Goal: Task Accomplishment & Management: Manage account settings

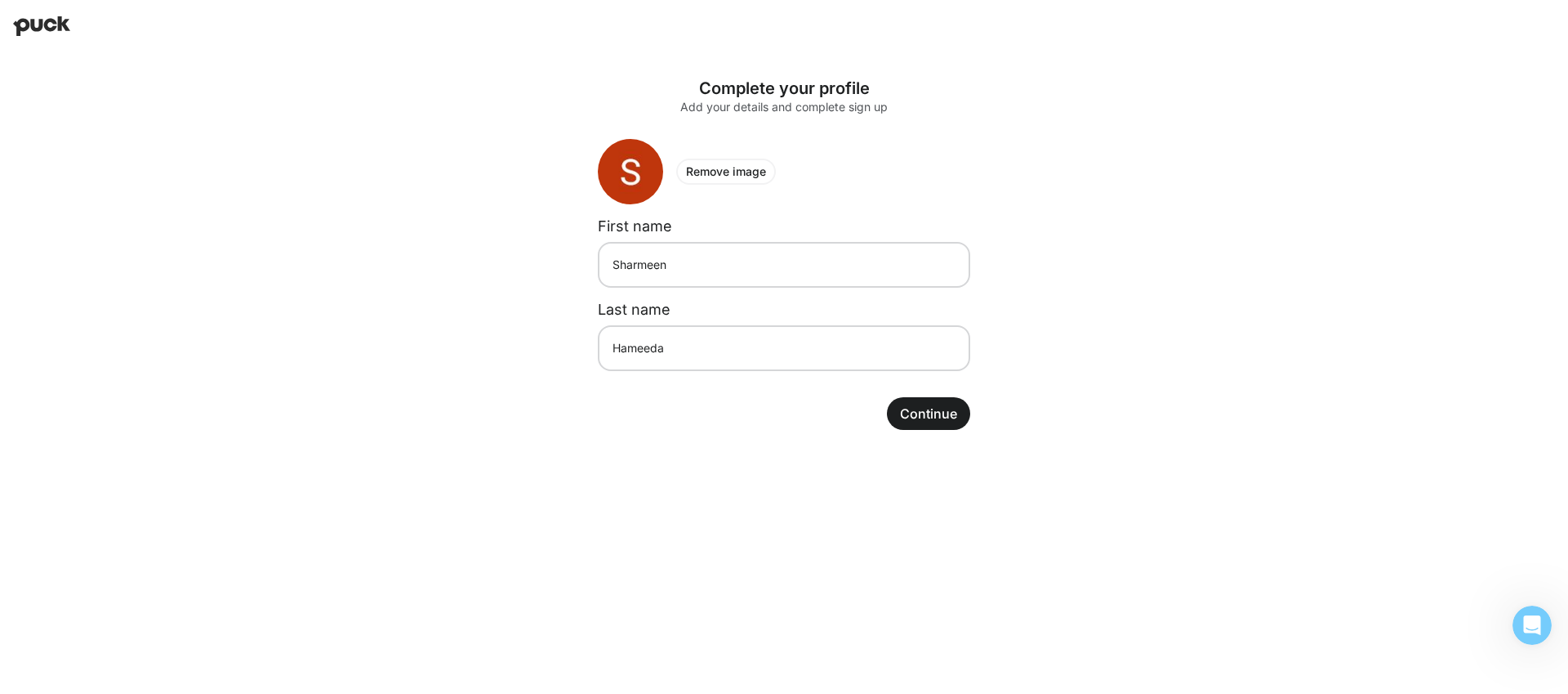
click at [927, 409] on button "Continue" at bounding box center [928, 413] width 83 height 33
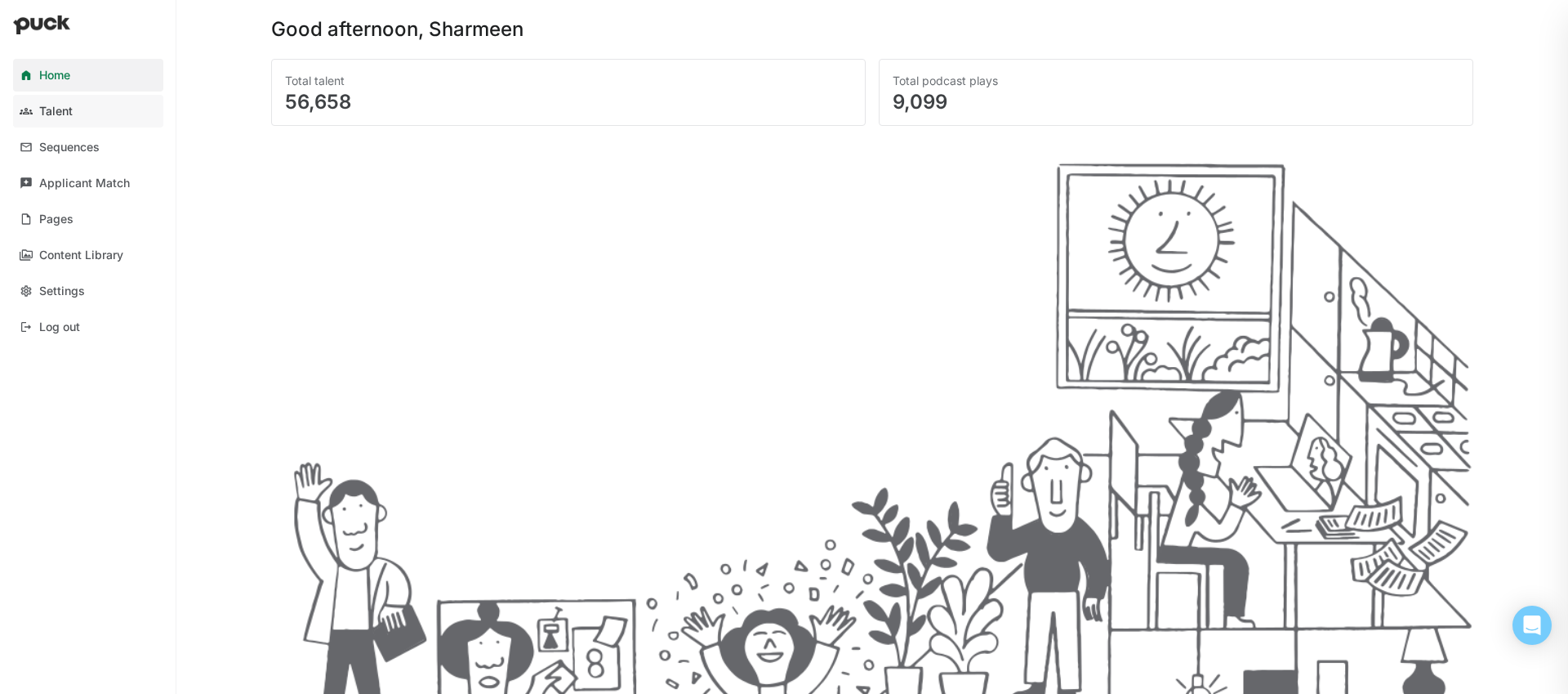
click at [99, 110] on link "Talent" at bounding box center [88, 111] width 150 height 33
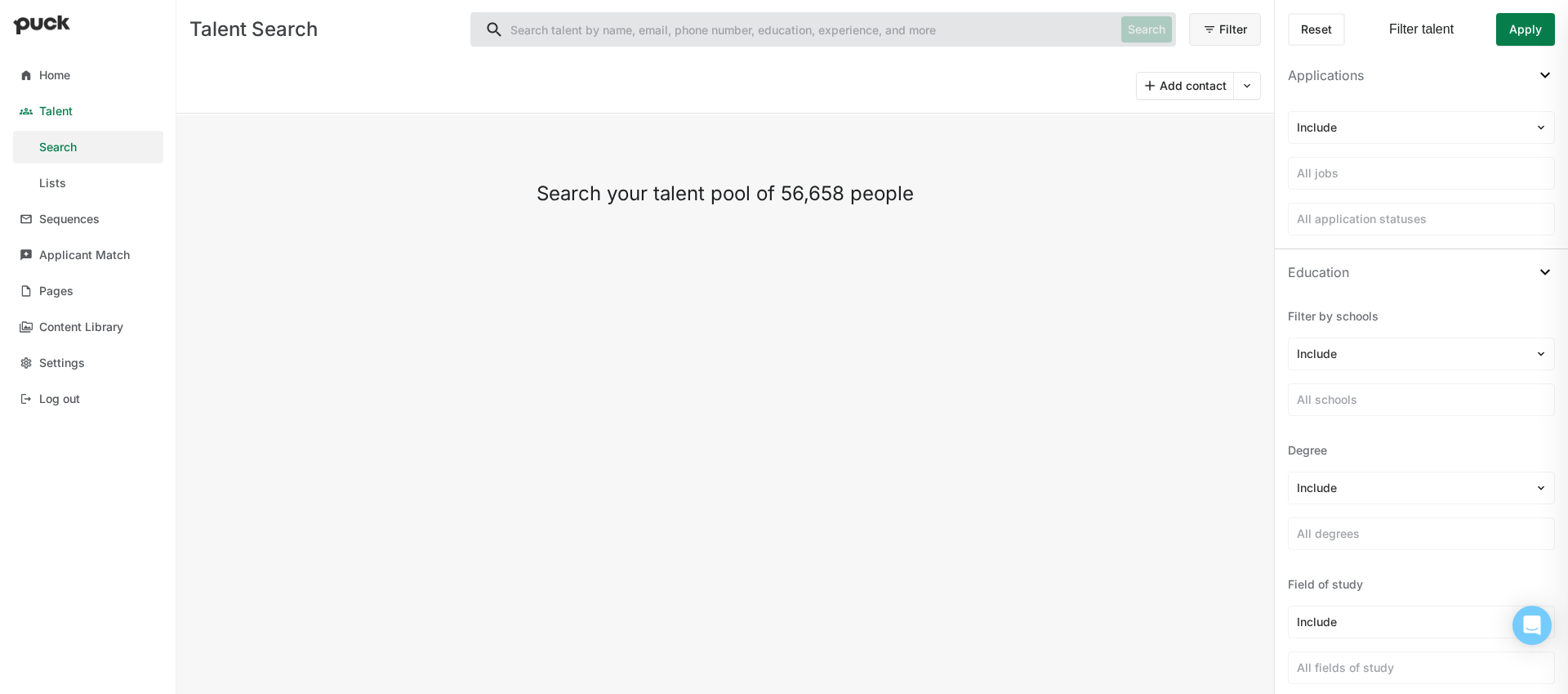
click at [88, 201] on div "Home Talent Search Lists Sequences Applicant Match Pages Content Library Settin…" at bounding box center [88, 237] width 176 height 369
click at [86, 194] on link "Lists" at bounding box center [88, 183] width 150 height 33
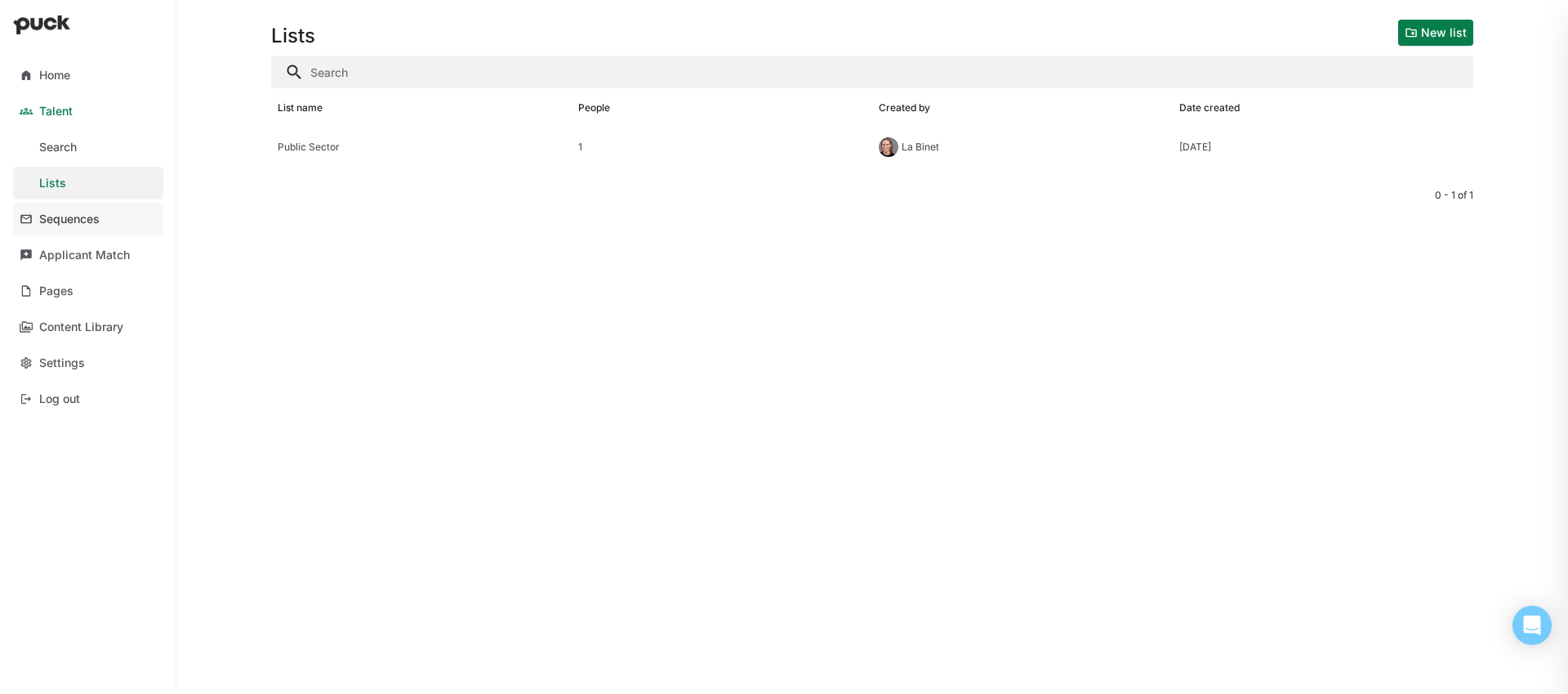
click at [84, 224] on div "Sequences" at bounding box center [69, 219] width 61 height 14
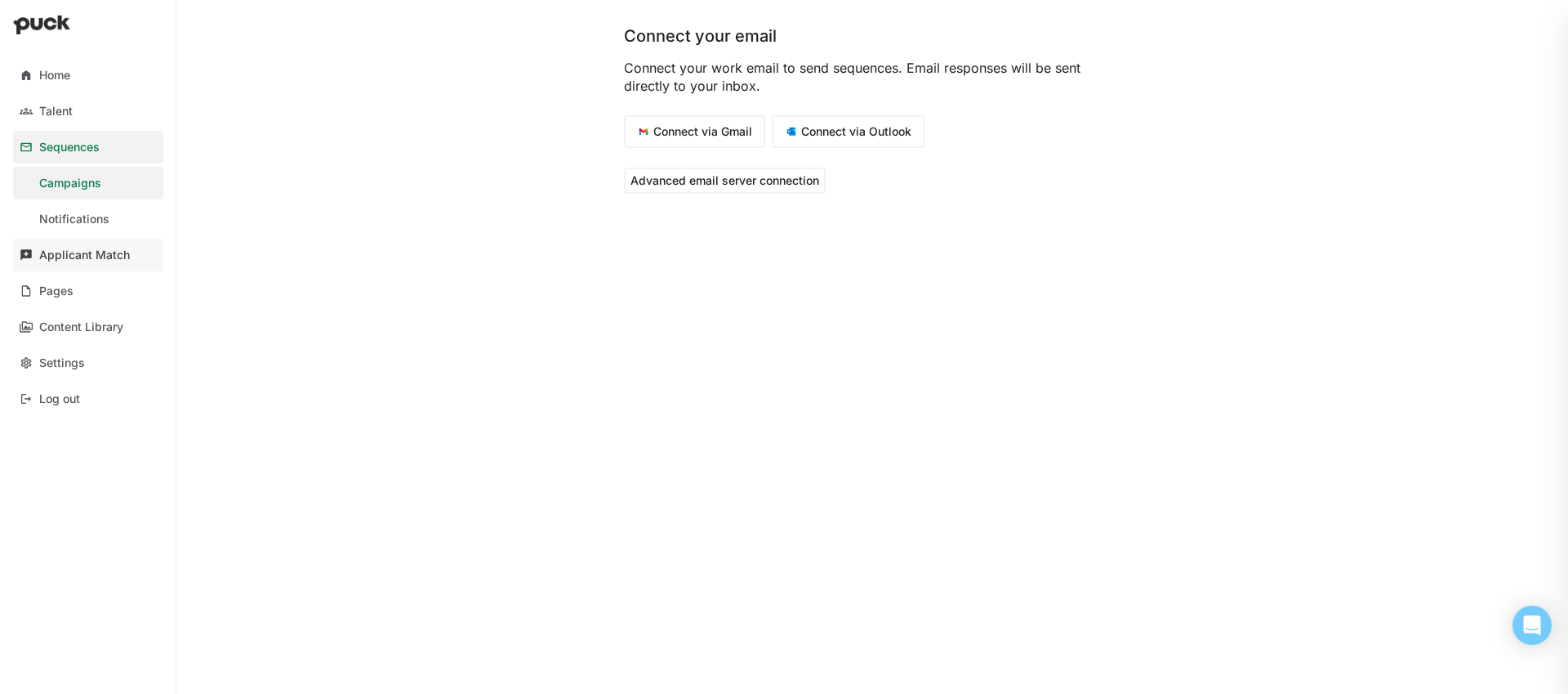
click at [94, 261] on div "Applicant Match" at bounding box center [84, 255] width 90 height 14
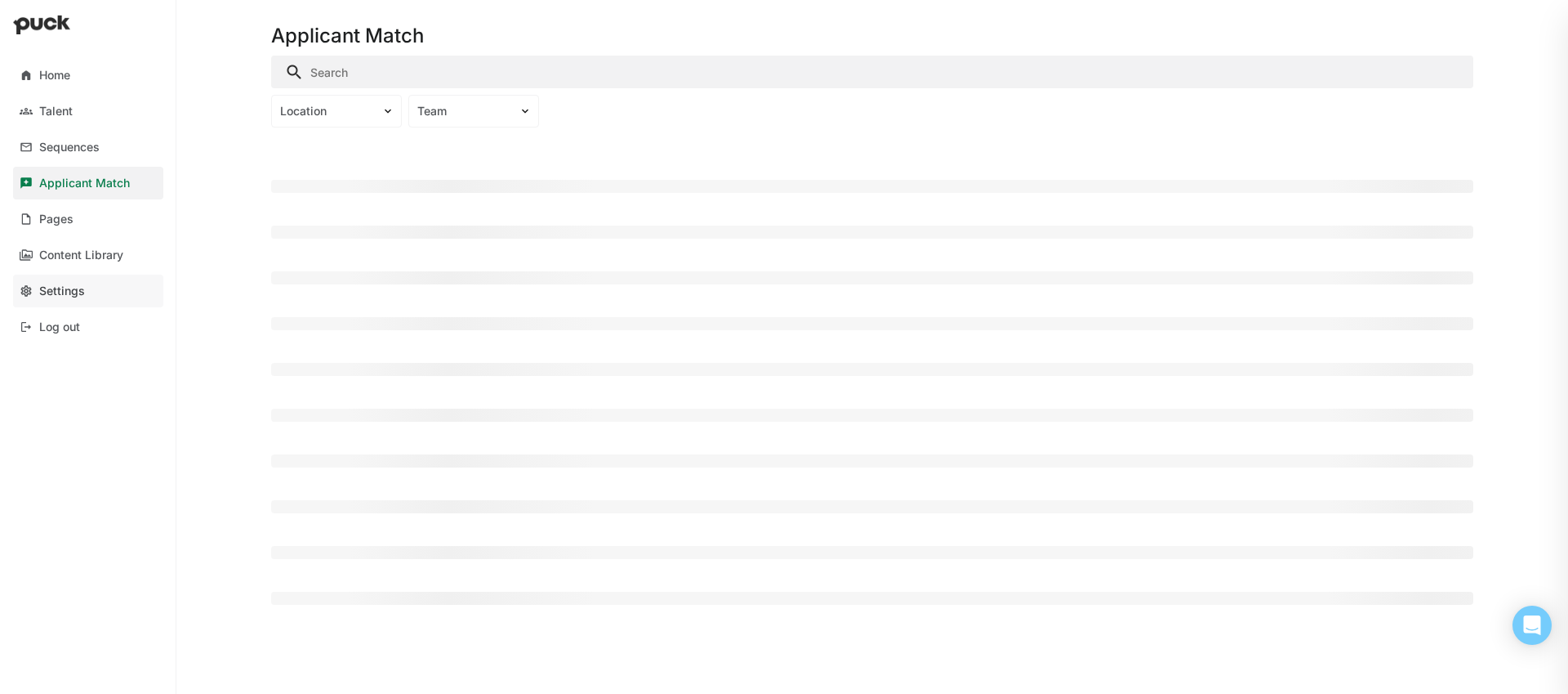
click at [91, 294] on link "Settings" at bounding box center [88, 290] width 150 height 33
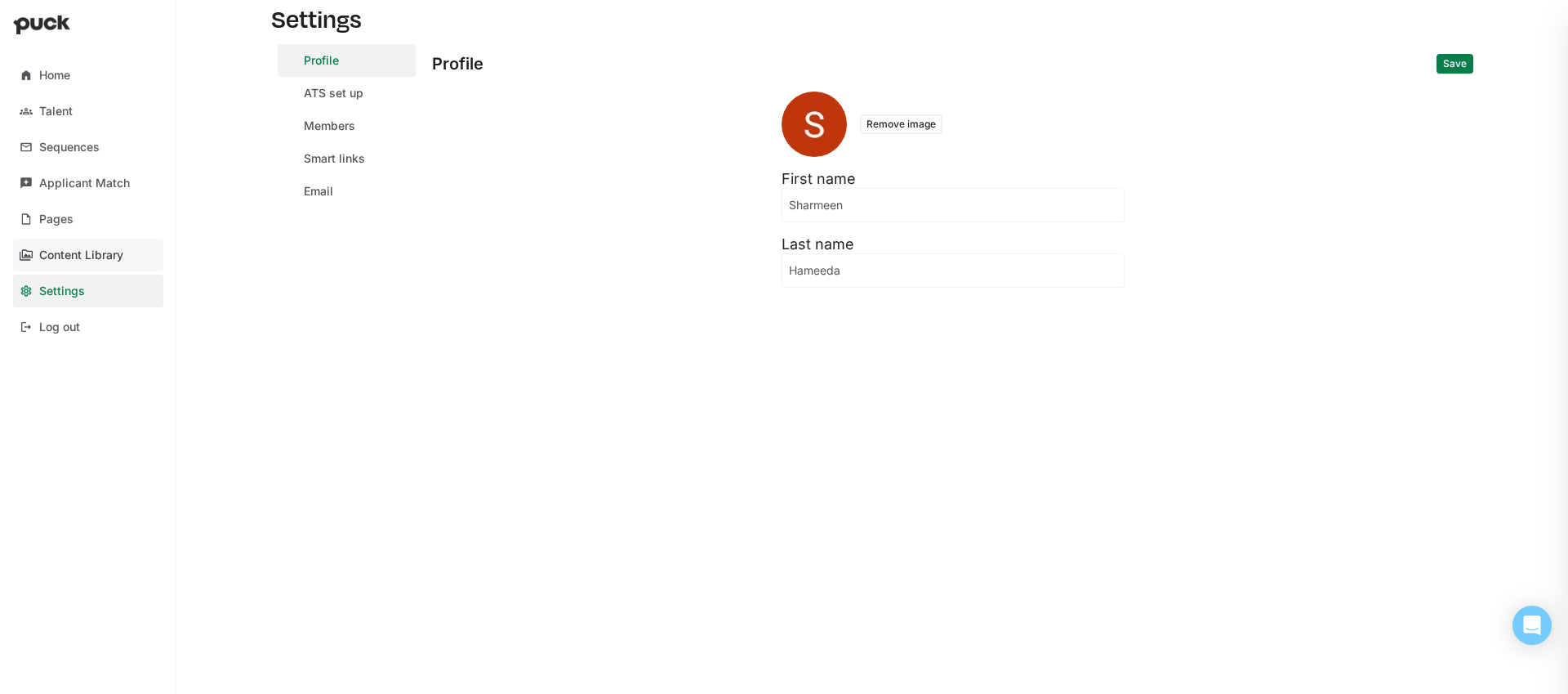
click at [85, 269] on link "Content Library" at bounding box center [88, 255] width 150 height 33
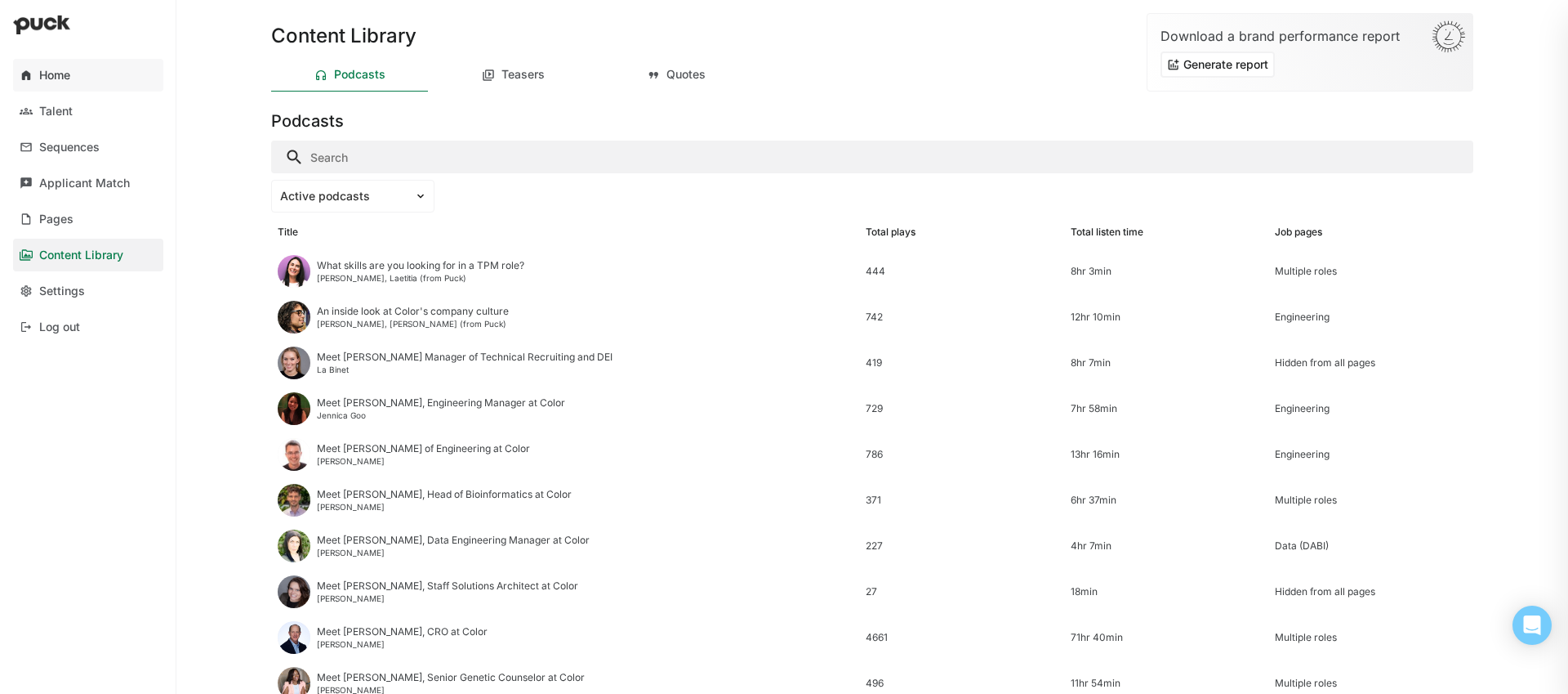
click at [55, 85] on link "Home" at bounding box center [88, 75] width 150 height 33
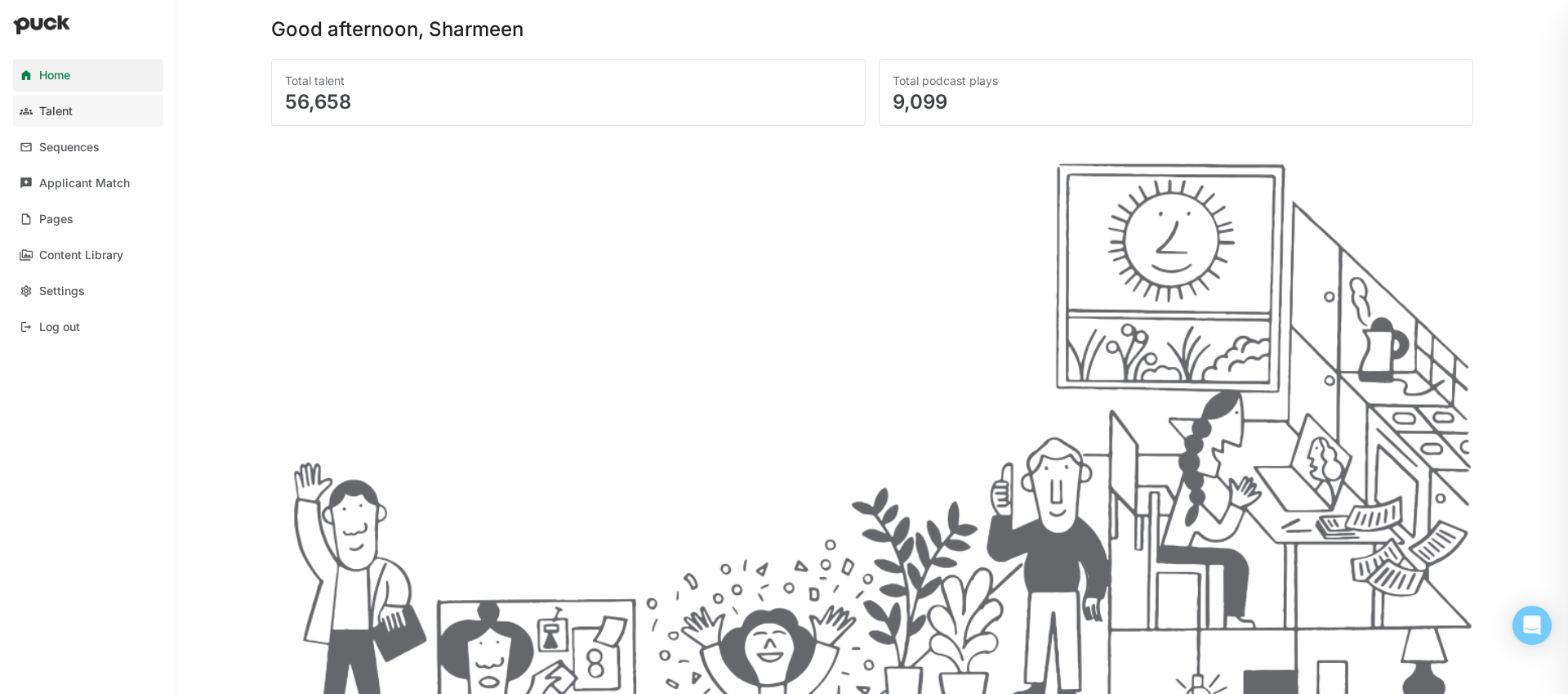
click at [67, 115] on div "Talent" at bounding box center [56, 111] width 34 height 14
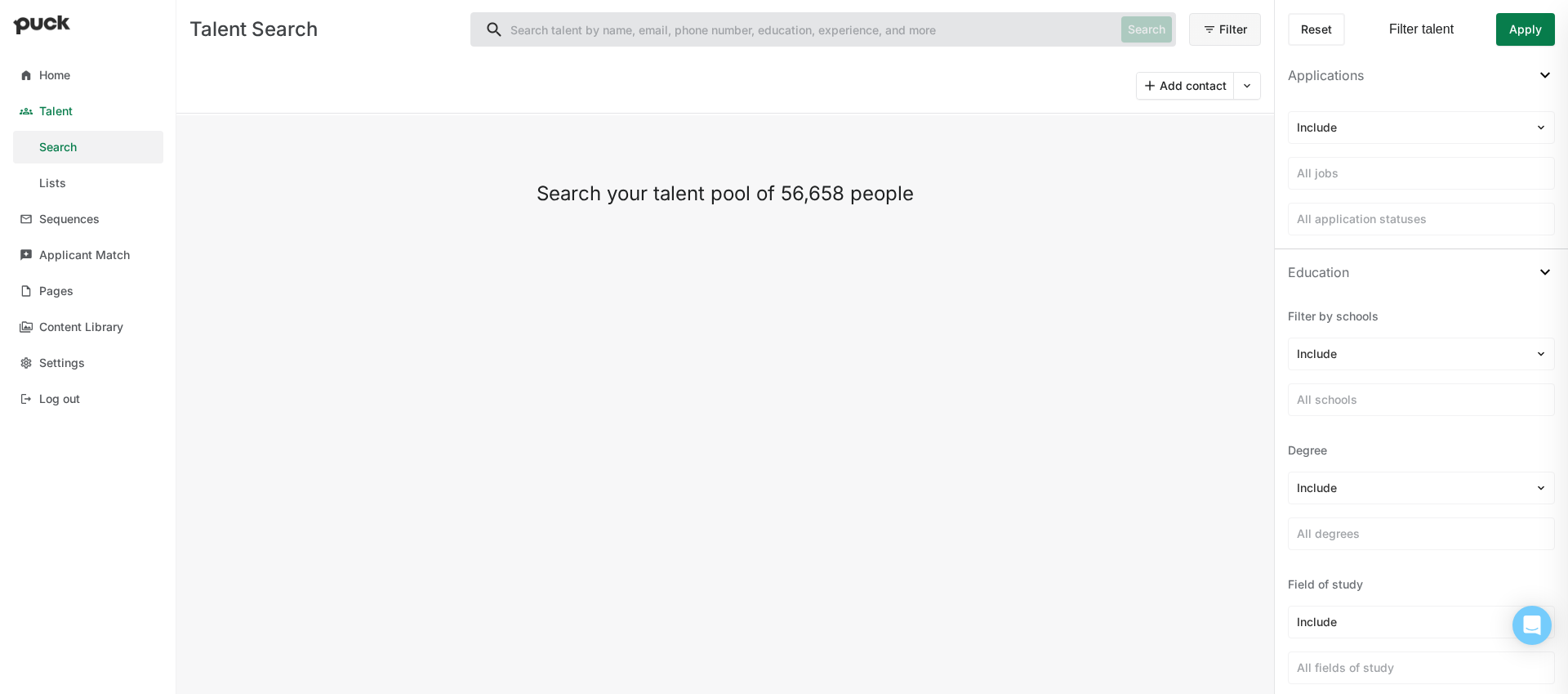
click at [62, 116] on div "Talent" at bounding box center [56, 111] width 34 height 14
click at [1345, 126] on div at bounding box center [1412, 128] width 229 height 17
click at [1217, 140] on div "Search your talent pool of 56,658 people" at bounding box center [725, 405] width 1098 height 578
click at [1320, 191] on div "Include All jobs All application statuses" at bounding box center [1422, 173] width 268 height 124
click at [1321, 180] on div at bounding box center [1422, 174] width 249 height 17
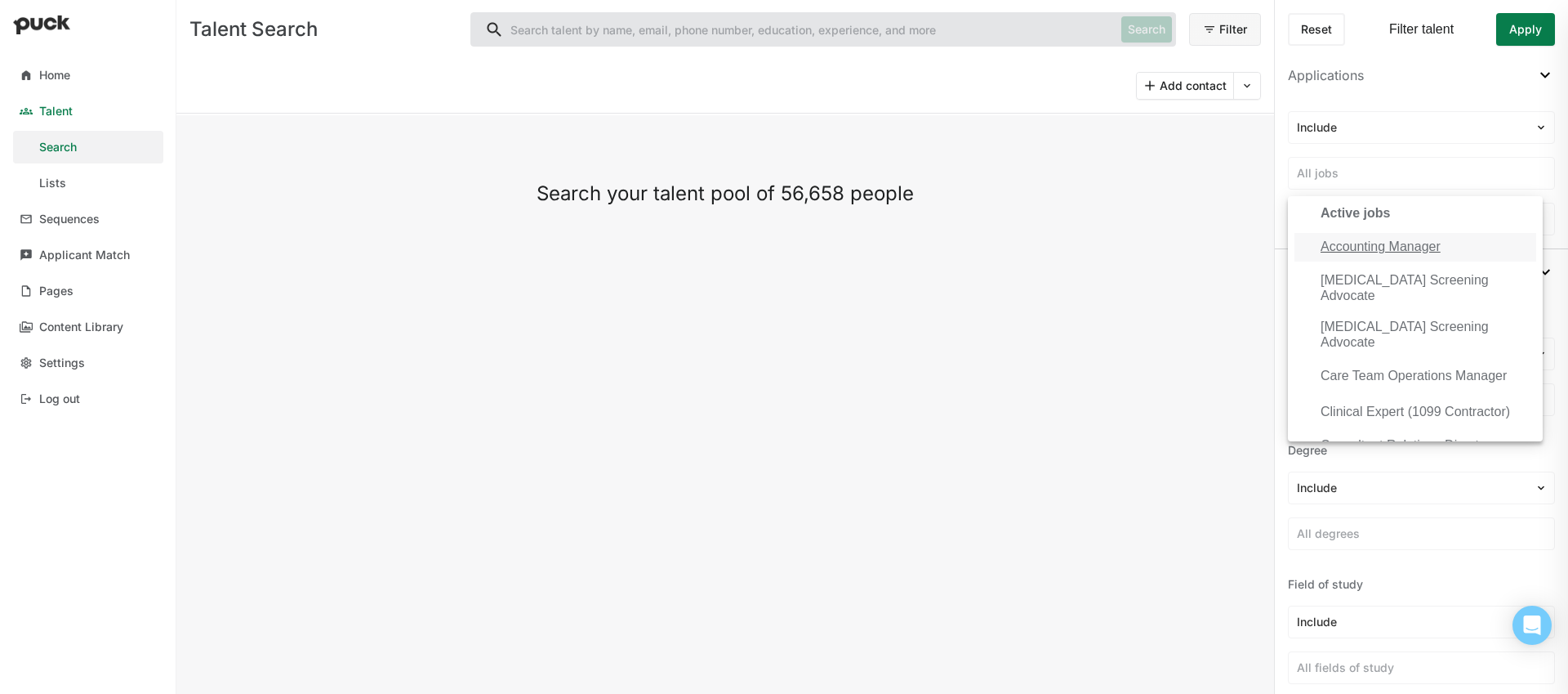
click at [1151, 217] on div "Search your talent pool of 56,658 people" at bounding box center [725, 405] width 1098 height 578
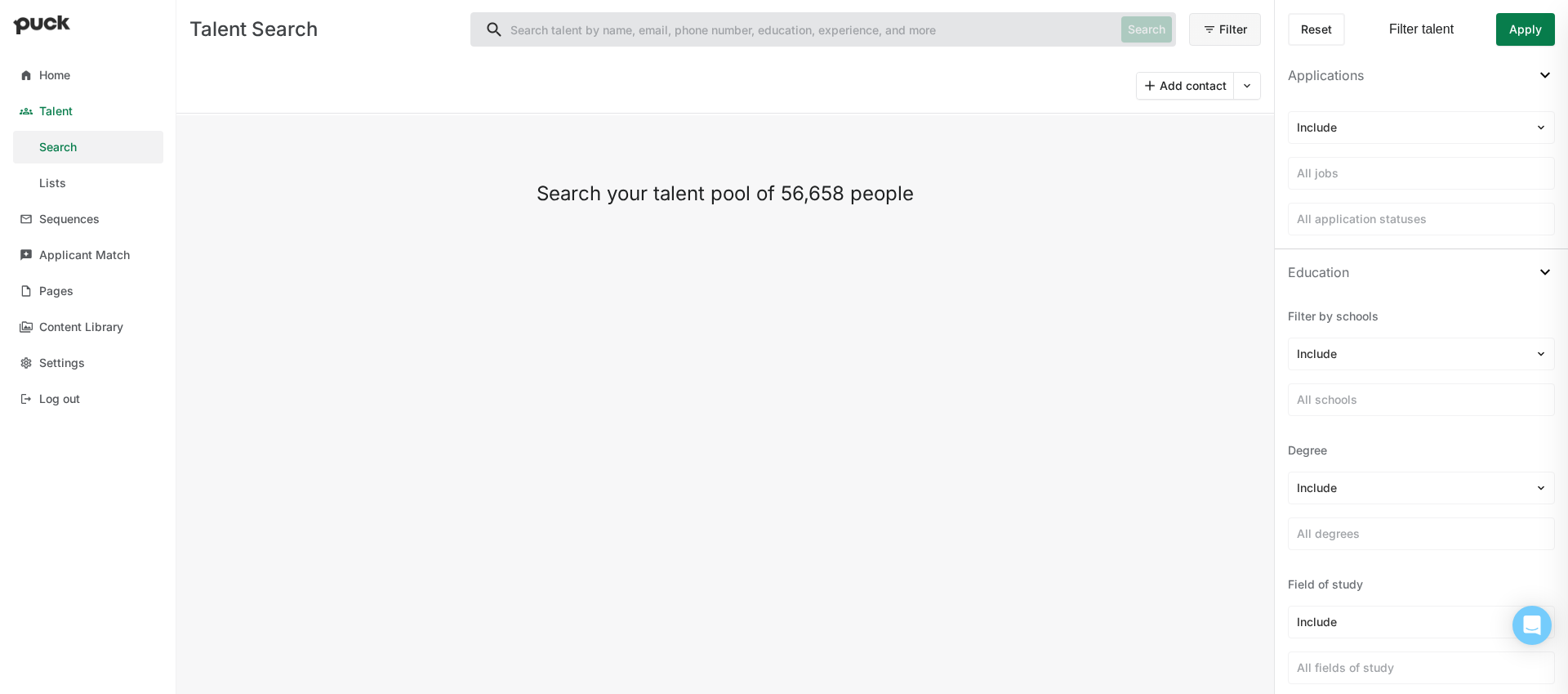
click at [557, 167] on div "Search your talent pool of 56,658 people" at bounding box center [725, 405] width 1098 height 578
click at [94, 83] on link "Home" at bounding box center [88, 75] width 150 height 33
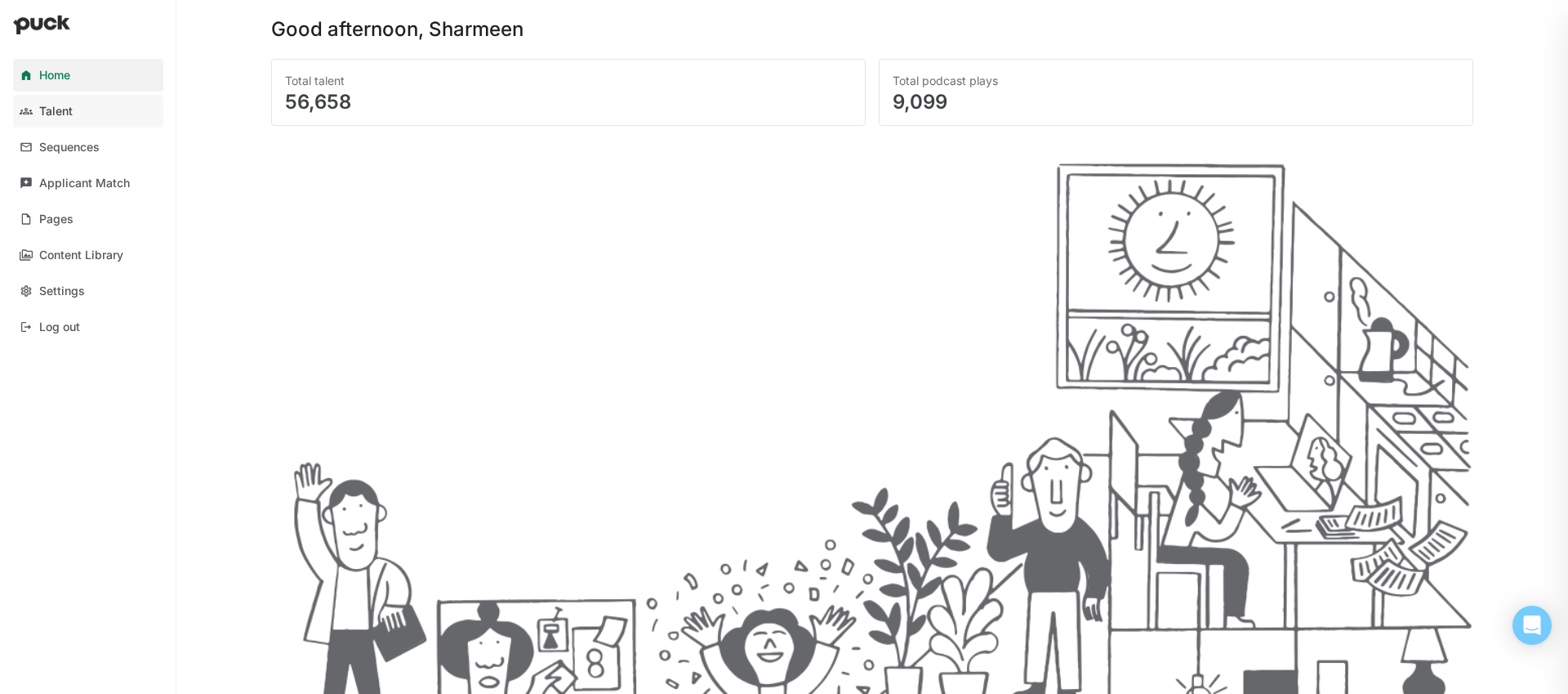
click at [67, 114] on div "Talent" at bounding box center [56, 111] width 34 height 14
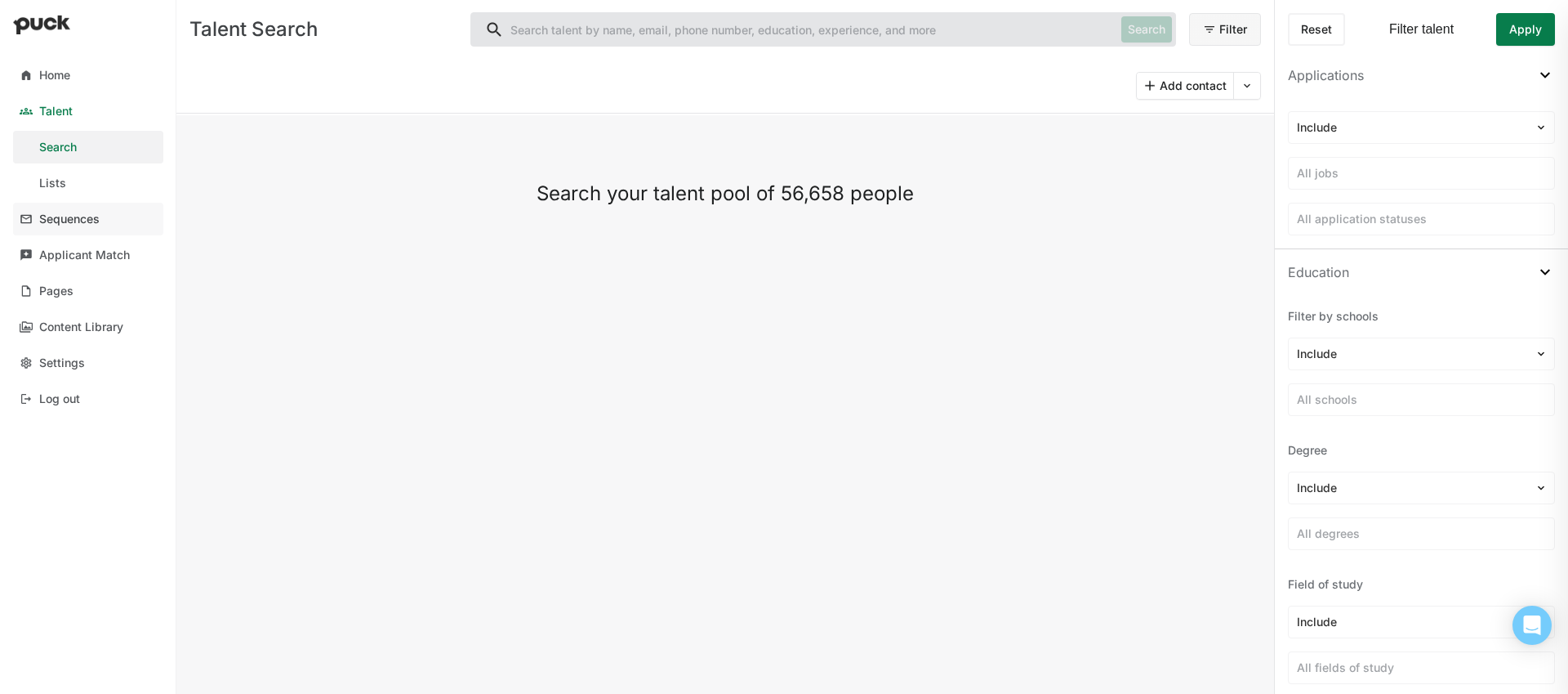
click at [88, 215] on div "Sequences" at bounding box center [69, 219] width 61 height 14
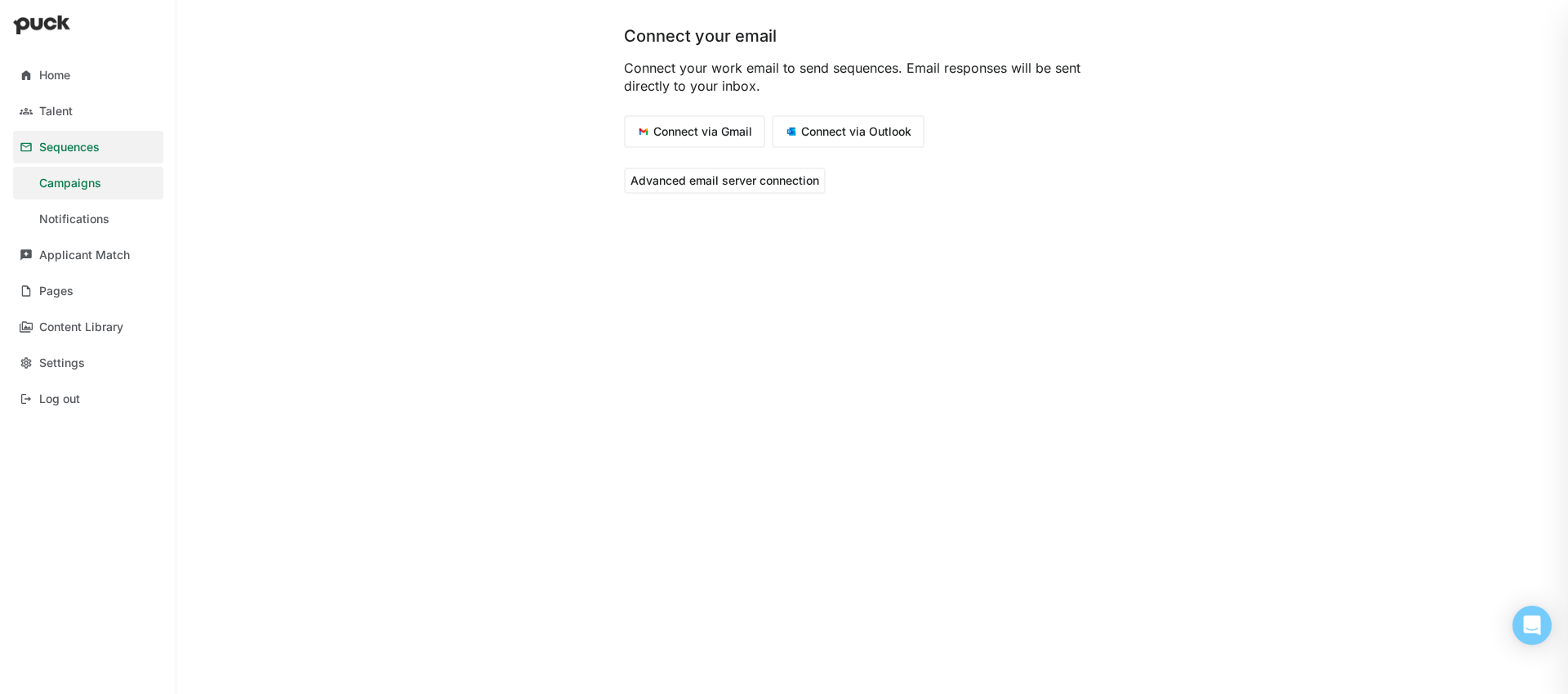
click at [688, 137] on button "Connect via Gmail" at bounding box center [695, 132] width 142 height 33
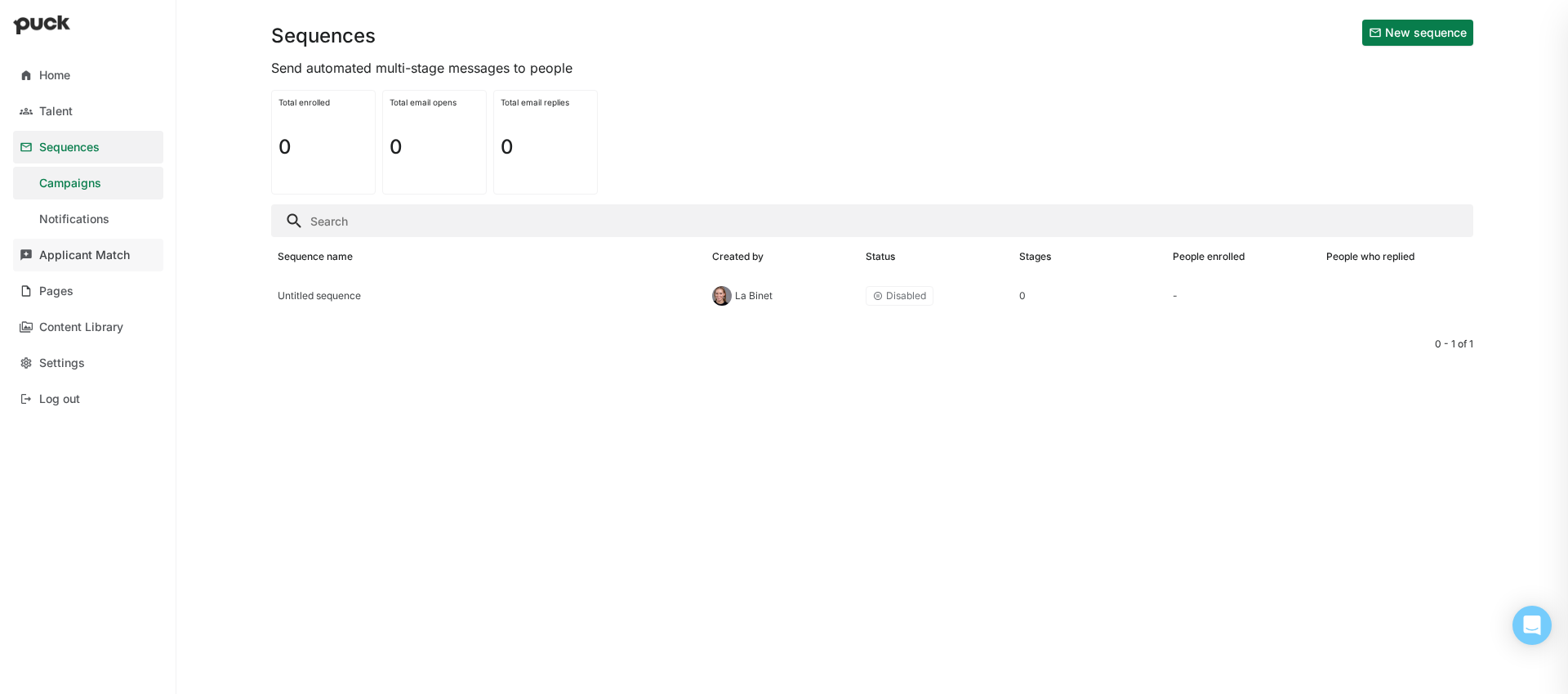
click at [121, 266] on link "Applicant Match" at bounding box center [88, 255] width 150 height 33
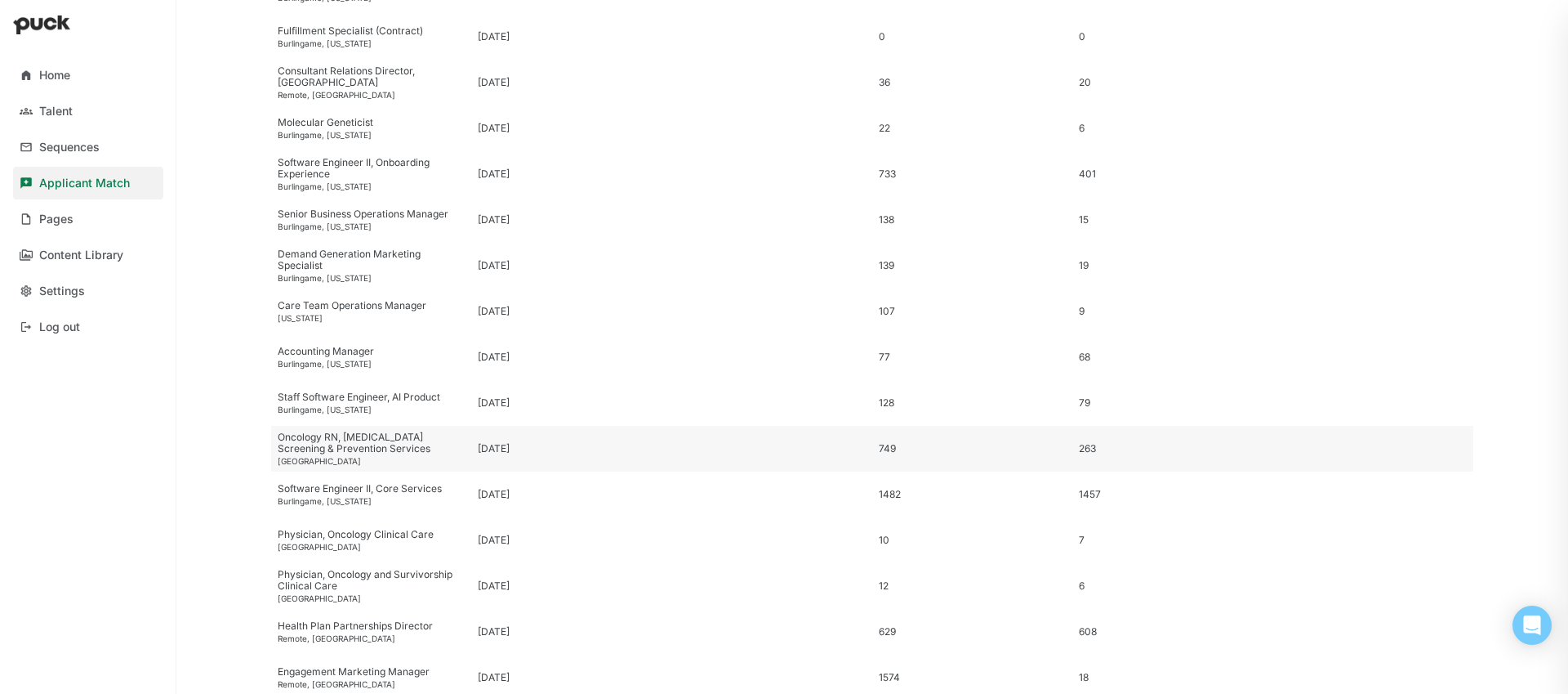
scroll to position [196, 0]
click at [343, 163] on div "Software Engineer II, Onboarding Experience" at bounding box center [371, 167] width 187 height 23
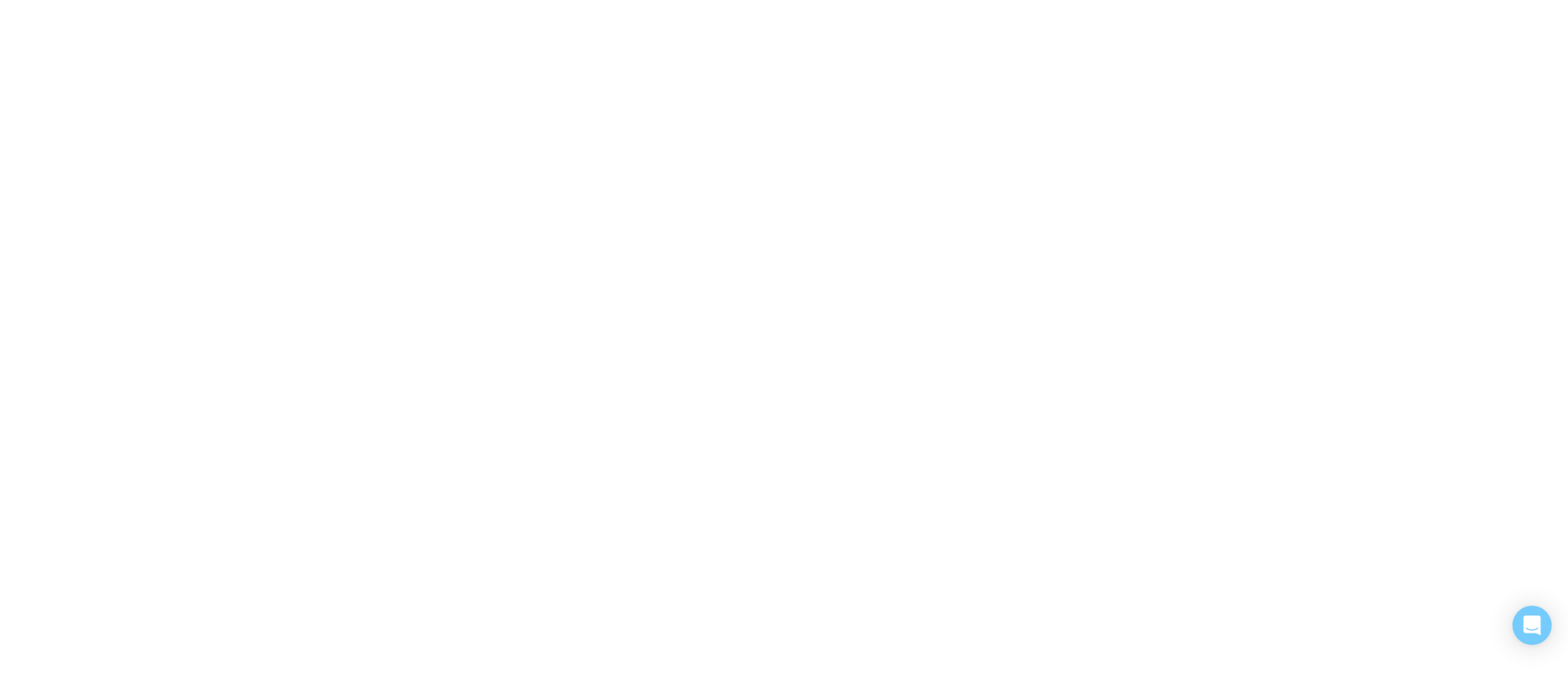
click at [343, 163] on div "Home Talent Sequences Applicant Match Pages Content Library Settings Log out Ap…" at bounding box center [784, 347] width 1568 height 694
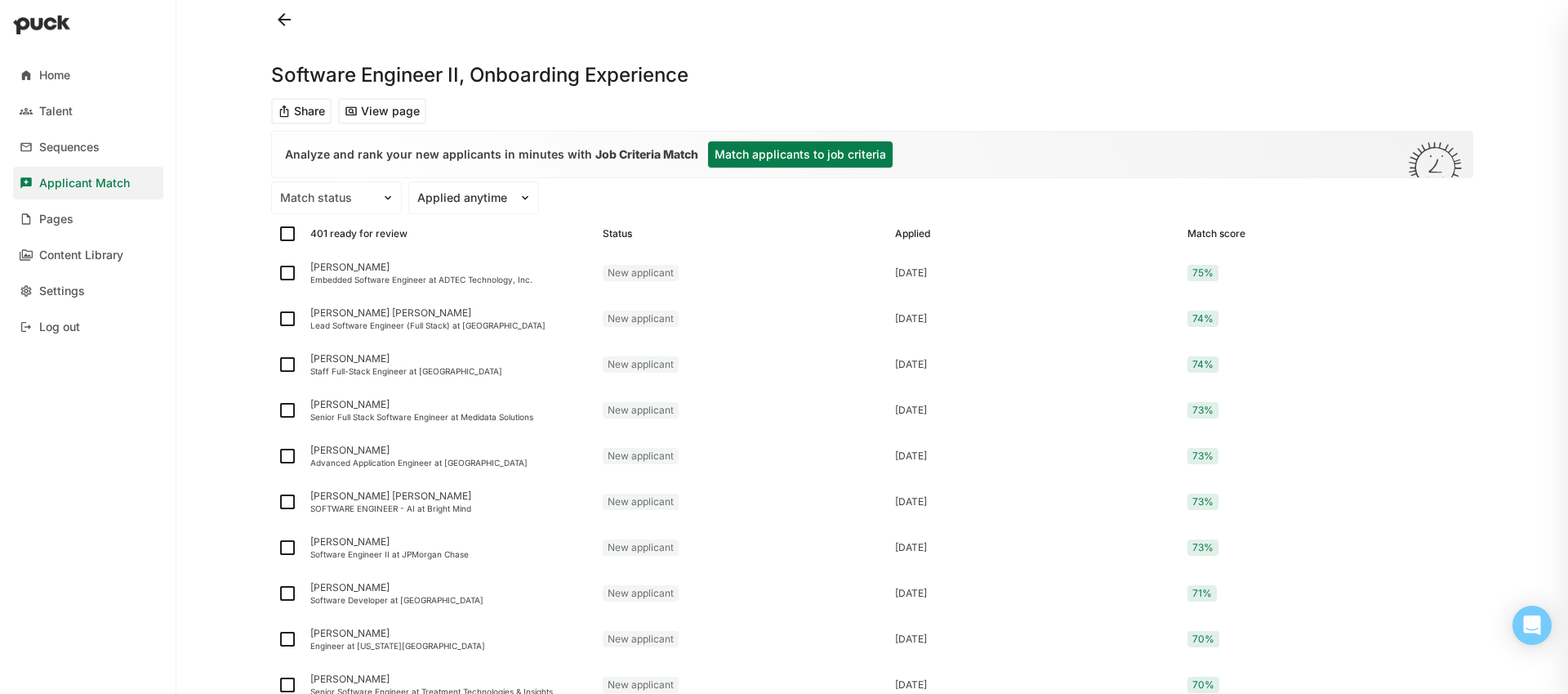
click at [710, 158] on button "Match applicants to job criteria" at bounding box center [801, 155] width 185 height 26
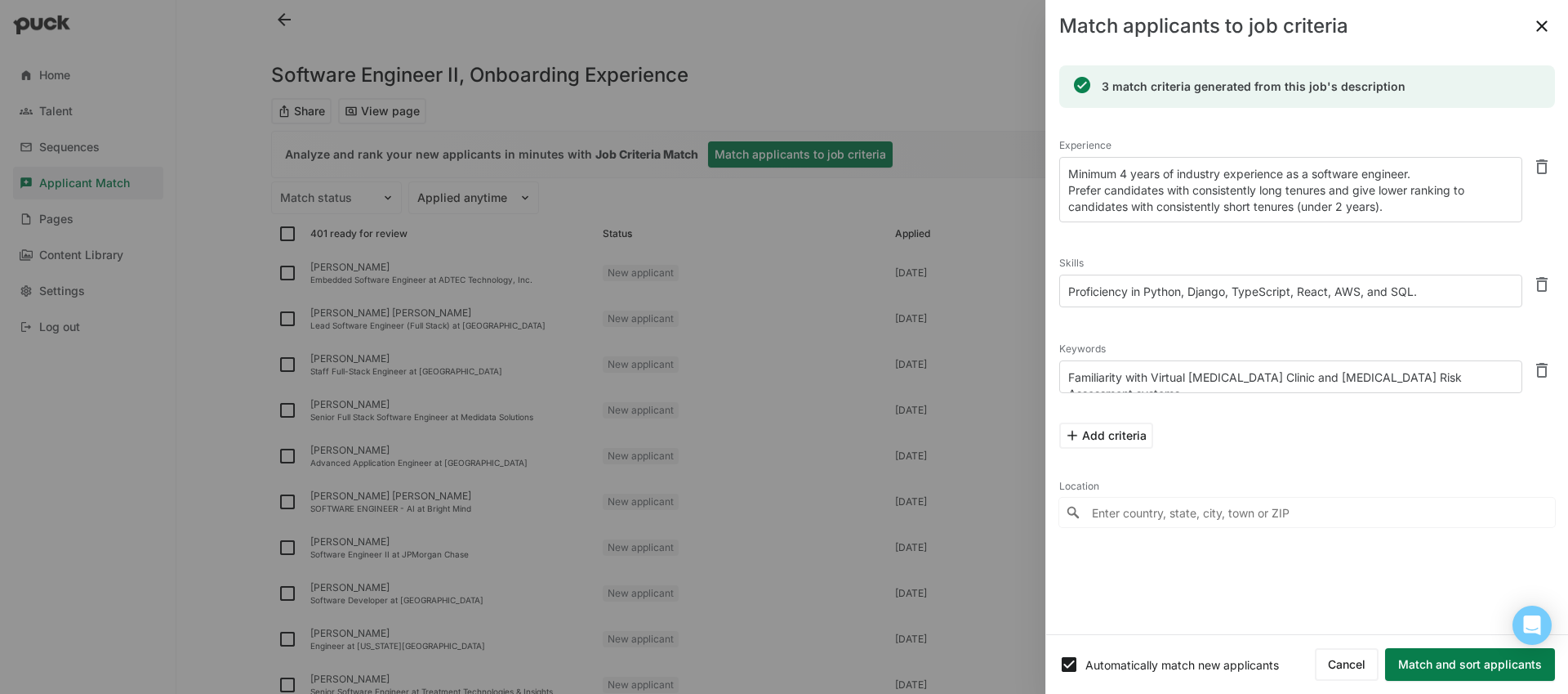
click at [1272, 527] on div "Location Powered by Mapbox" at bounding box center [1308, 501] width 496 height 78
click at [1272, 518] on input "Enter country, state, city, town or ZIP" at bounding box center [1308, 513] width 496 height 30
click at [1163, 295] on div "California, United States" at bounding box center [1162, 296] width 187 height 14
type input "San Francisco, California, United States"
click at [1435, 662] on button "Match and sort applicants" at bounding box center [1470, 664] width 170 height 33
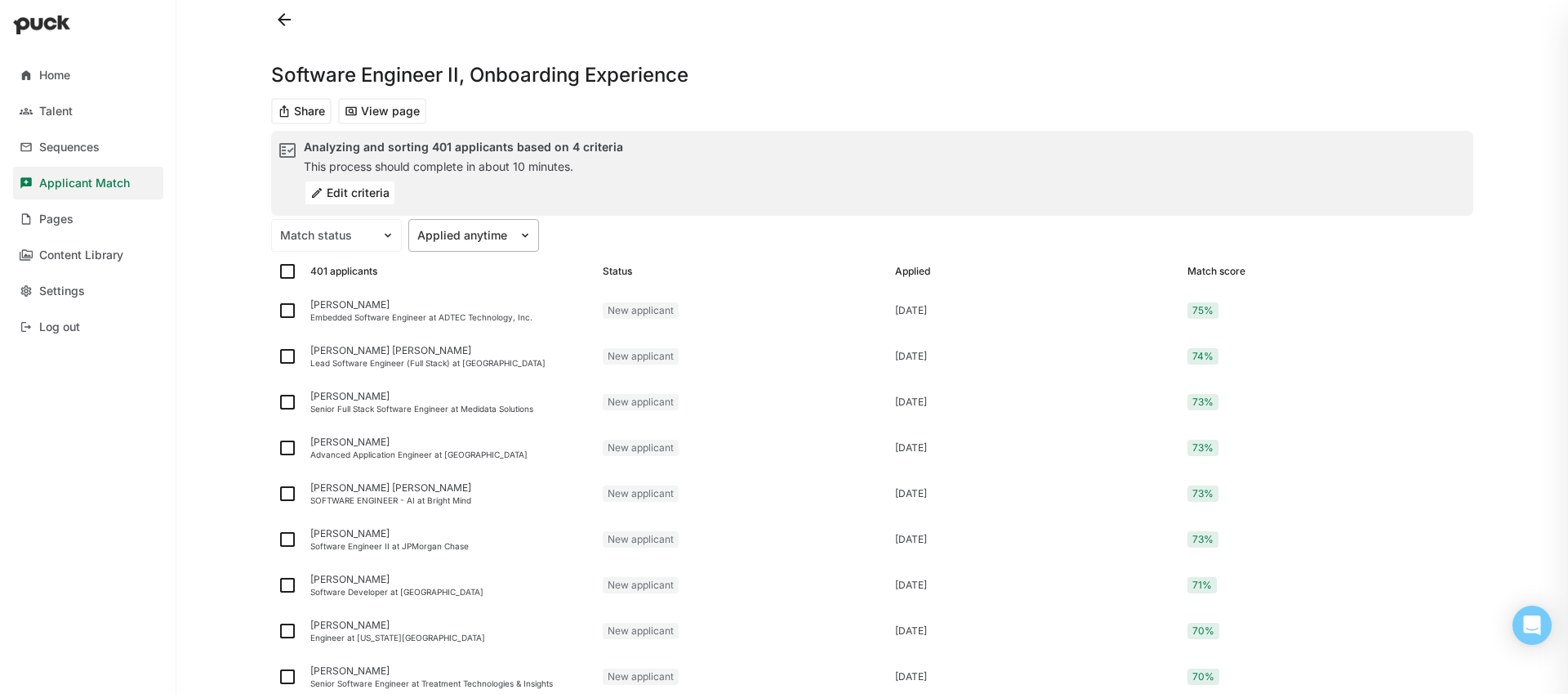
click at [459, 243] on div at bounding box center [464, 236] width 93 height 17
click at [246, 277] on div "Home Talent Sequences Applicant Match Pages Content Library Settings Log out So…" at bounding box center [784, 347] width 1568 height 694
click at [333, 306] on div "Dhruv Chopra" at bounding box center [450, 305] width 280 height 11
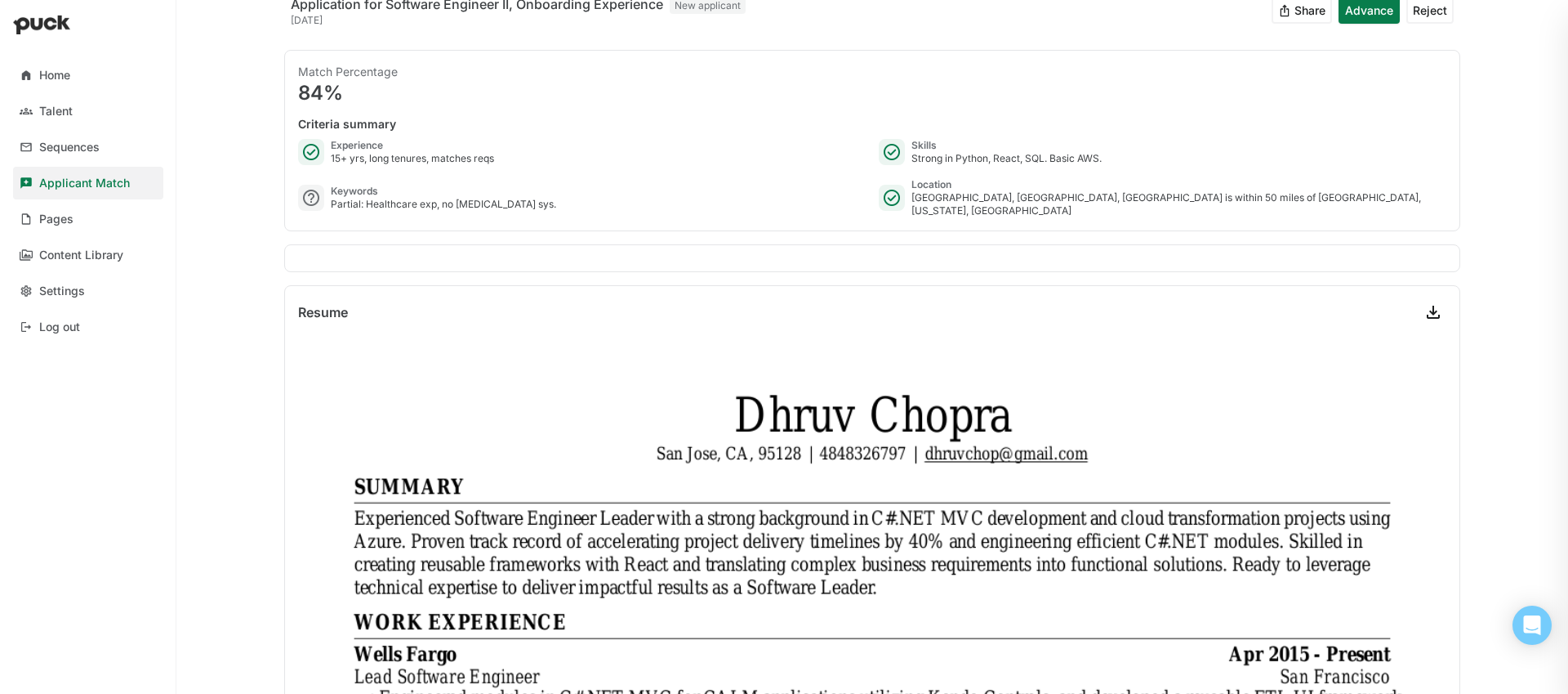
scroll to position [121, 0]
click at [385, 198] on div "Partial: Healthcare exp, no cancer sys." at bounding box center [444, 203] width 226 height 13
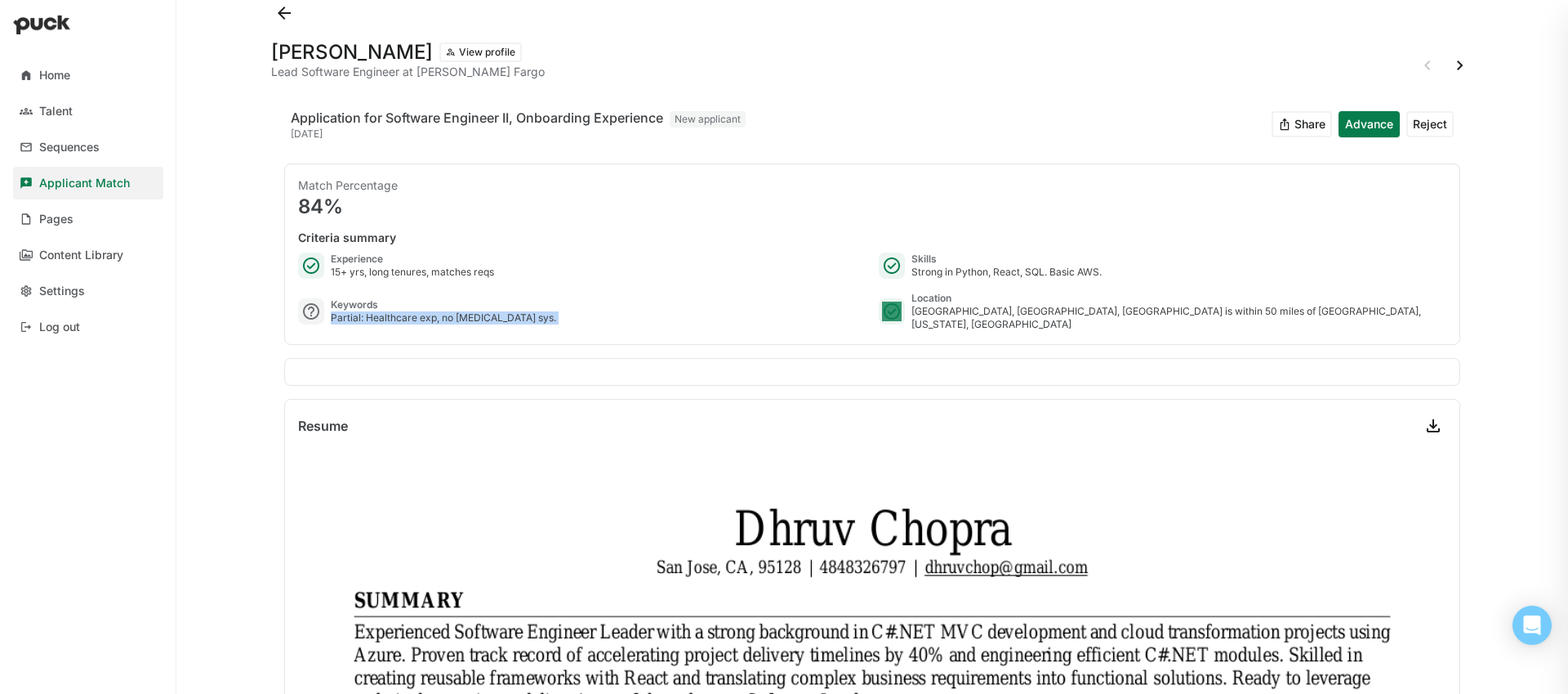
scroll to position [0, 0]
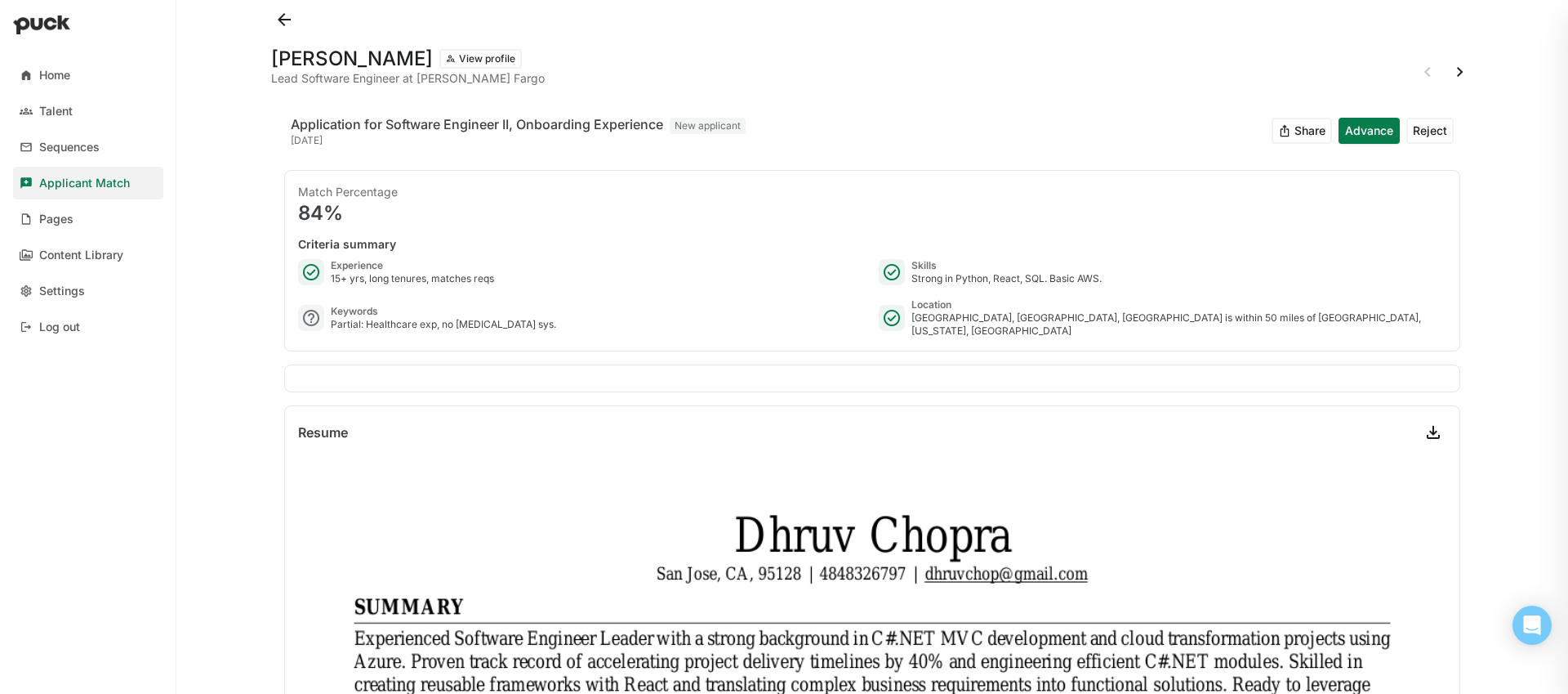
click at [197, 487] on div "Home Talent Sequences Applicant Match Pages Content Library Settings Log out Dh…" at bounding box center [784, 347] width 1568 height 694
click at [290, 23] on button at bounding box center [284, 20] width 26 height 26
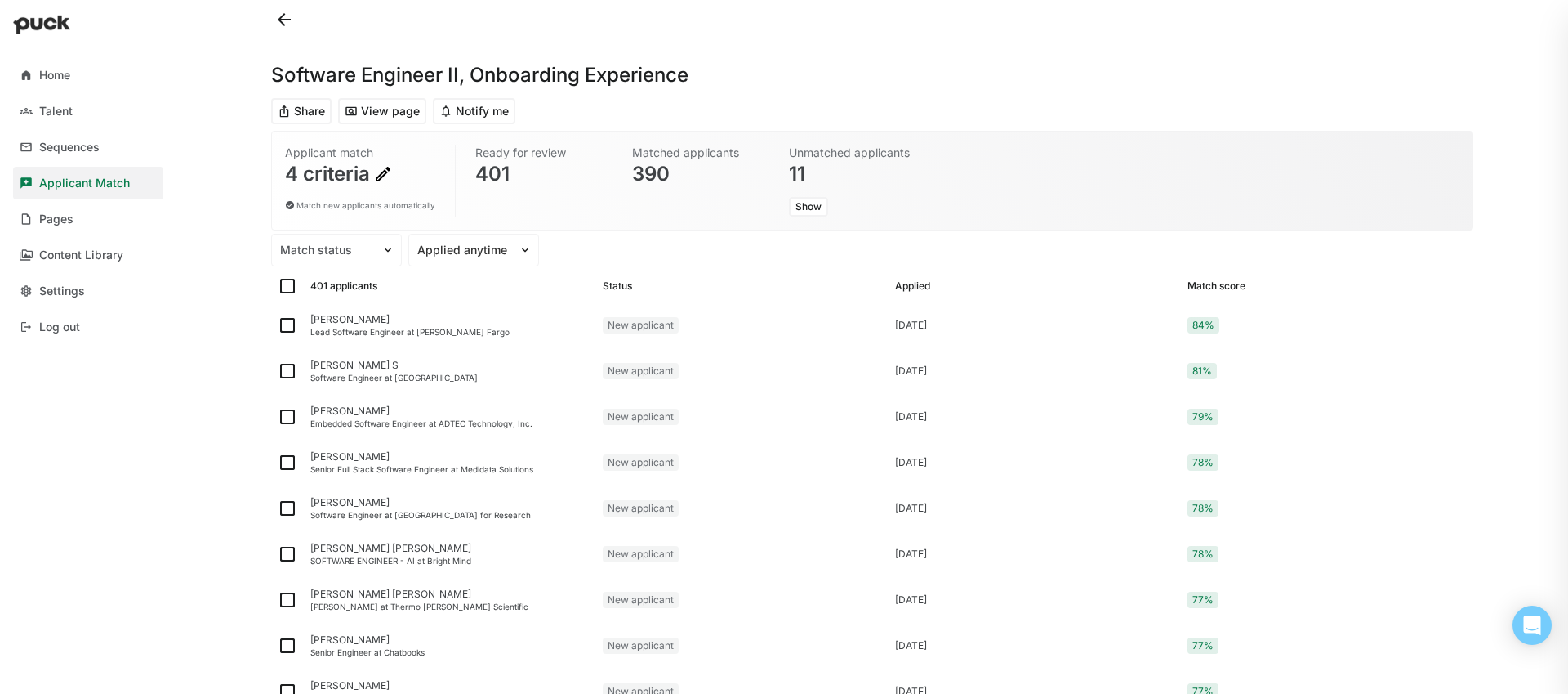
click at [299, 116] on button "Share" at bounding box center [301, 111] width 61 height 26
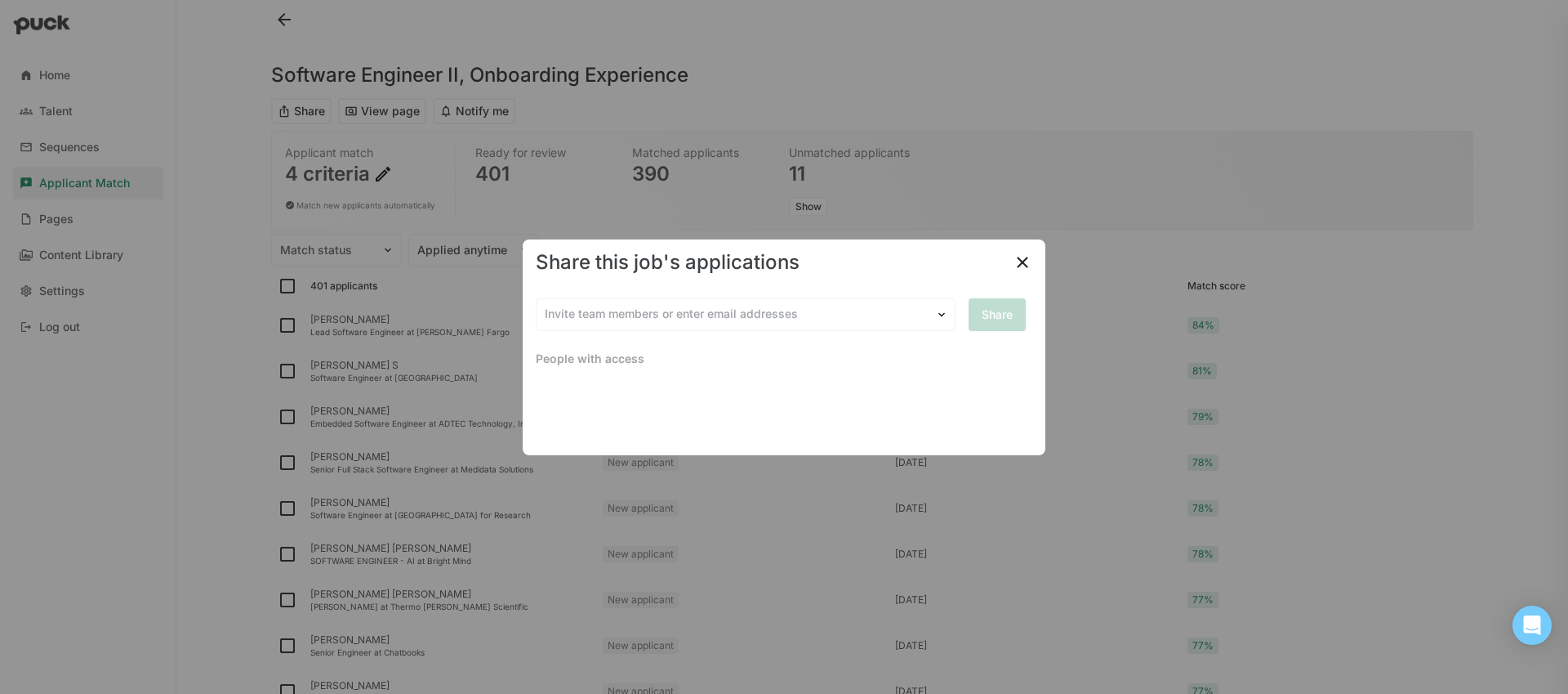
click at [1021, 266] on img at bounding box center [1023, 262] width 20 height 20
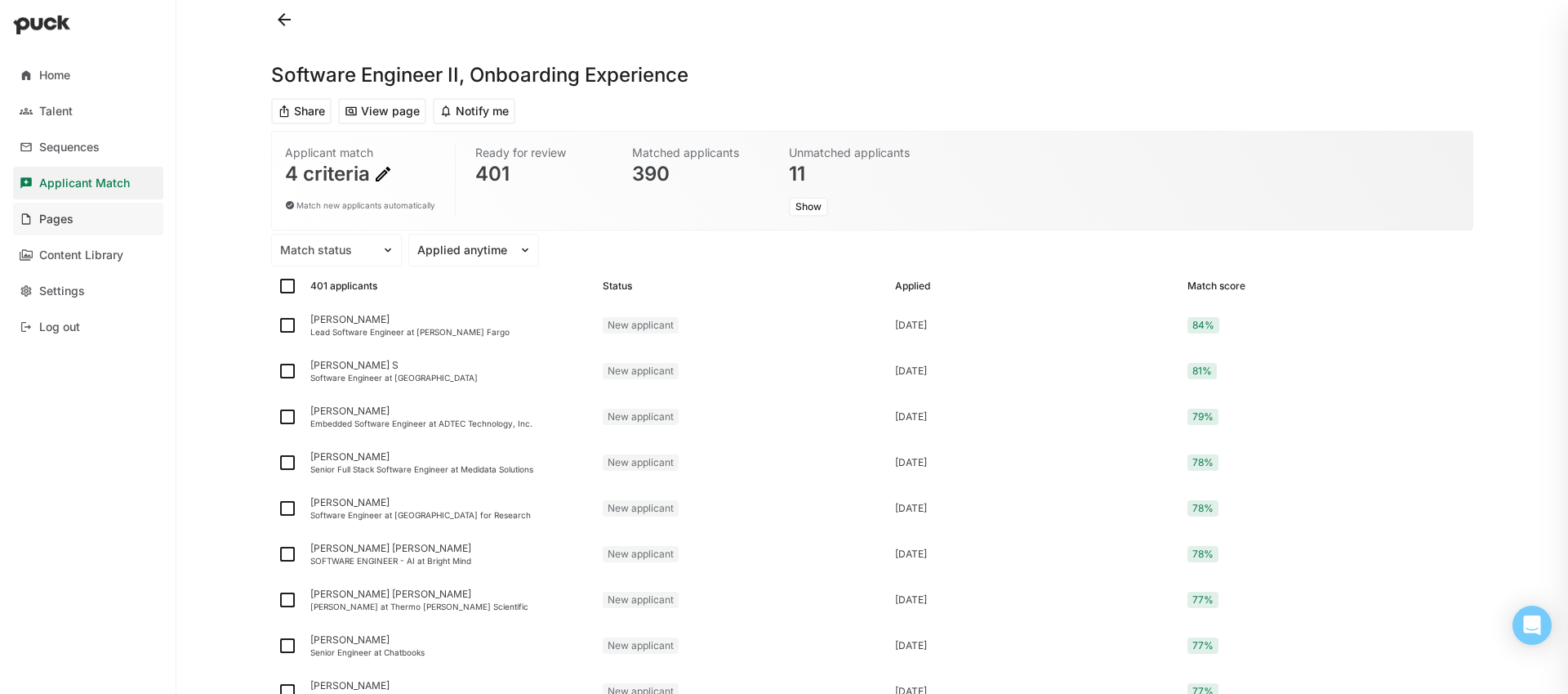
click at [66, 221] on div "Pages" at bounding box center [56, 219] width 34 height 14
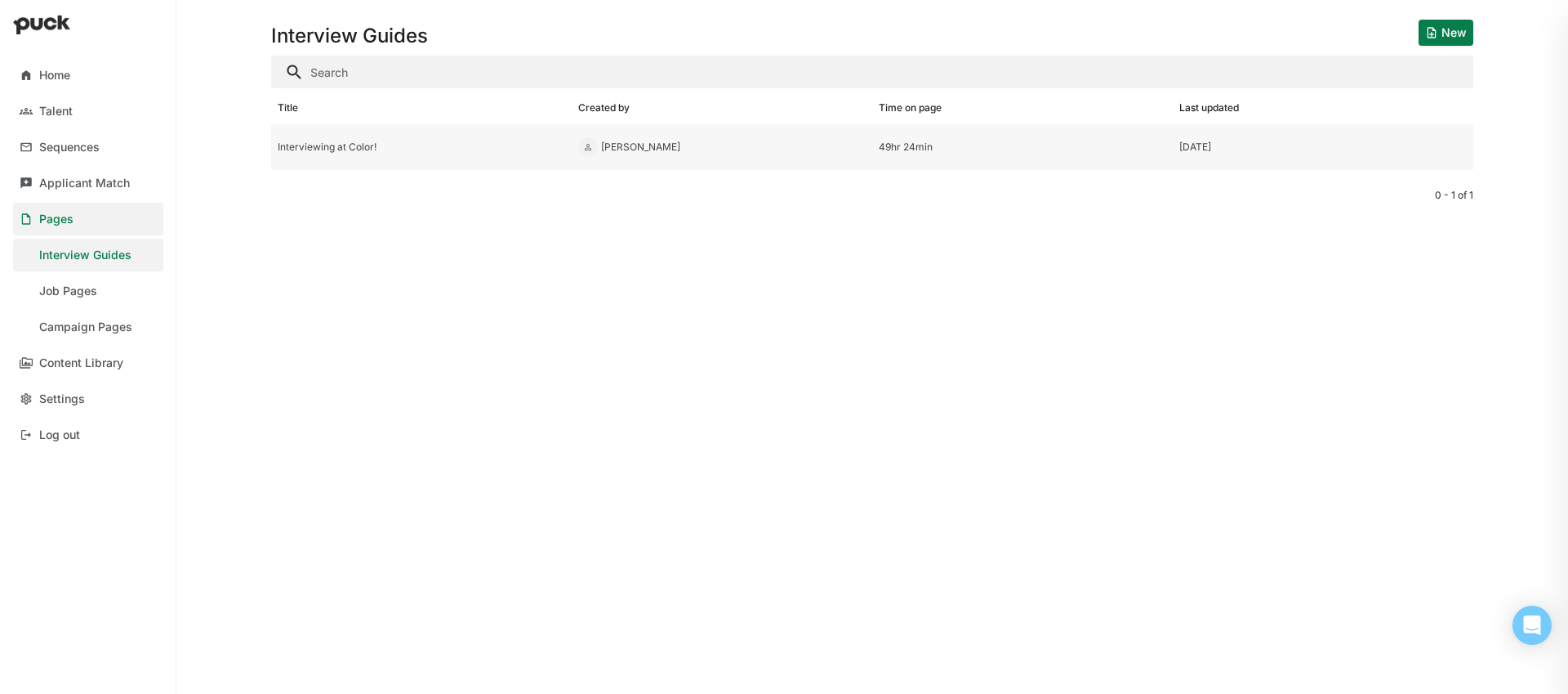
click at [289, 147] on div "Interviewing at Color!" at bounding box center [421, 147] width 287 height 11
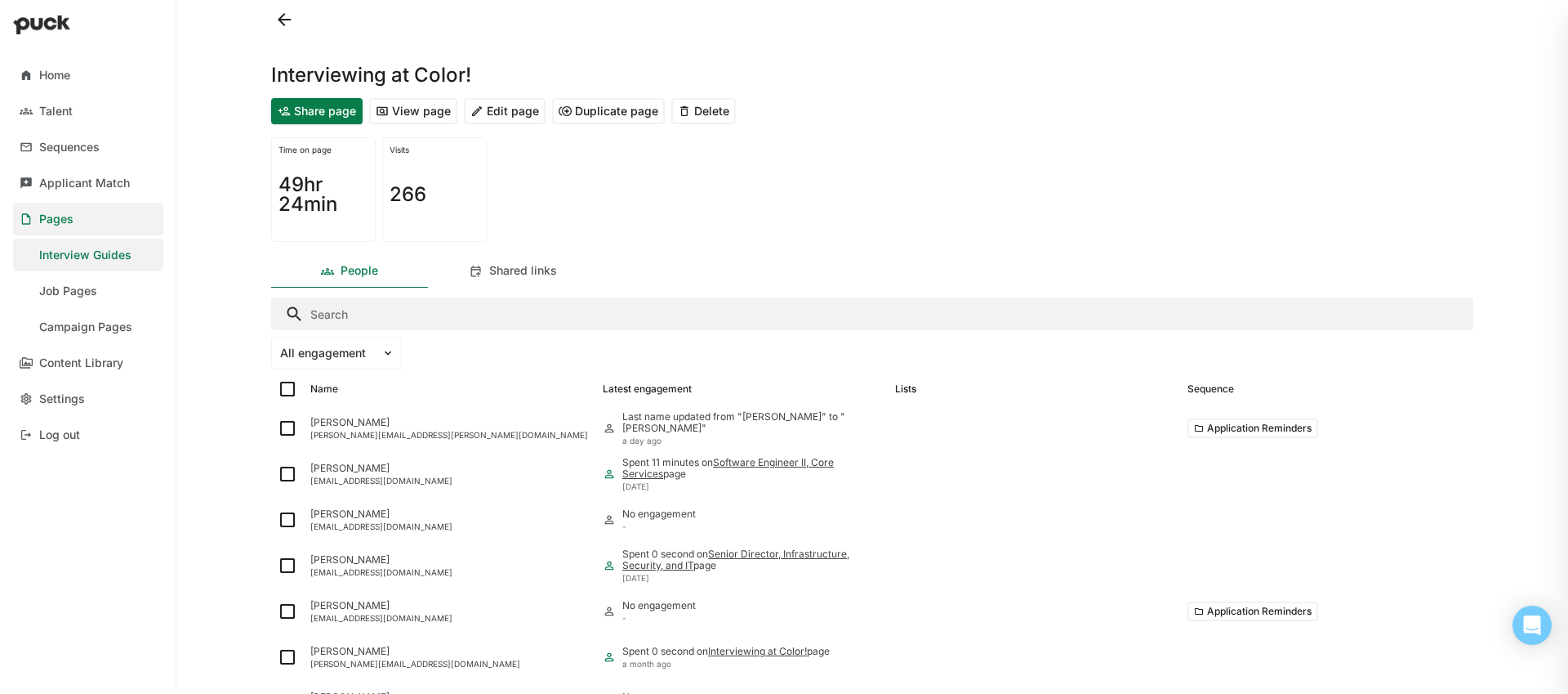
click at [414, 112] on button "View page" at bounding box center [413, 111] width 89 height 26
click at [68, 296] on div "Job Pages" at bounding box center [68, 291] width 58 height 14
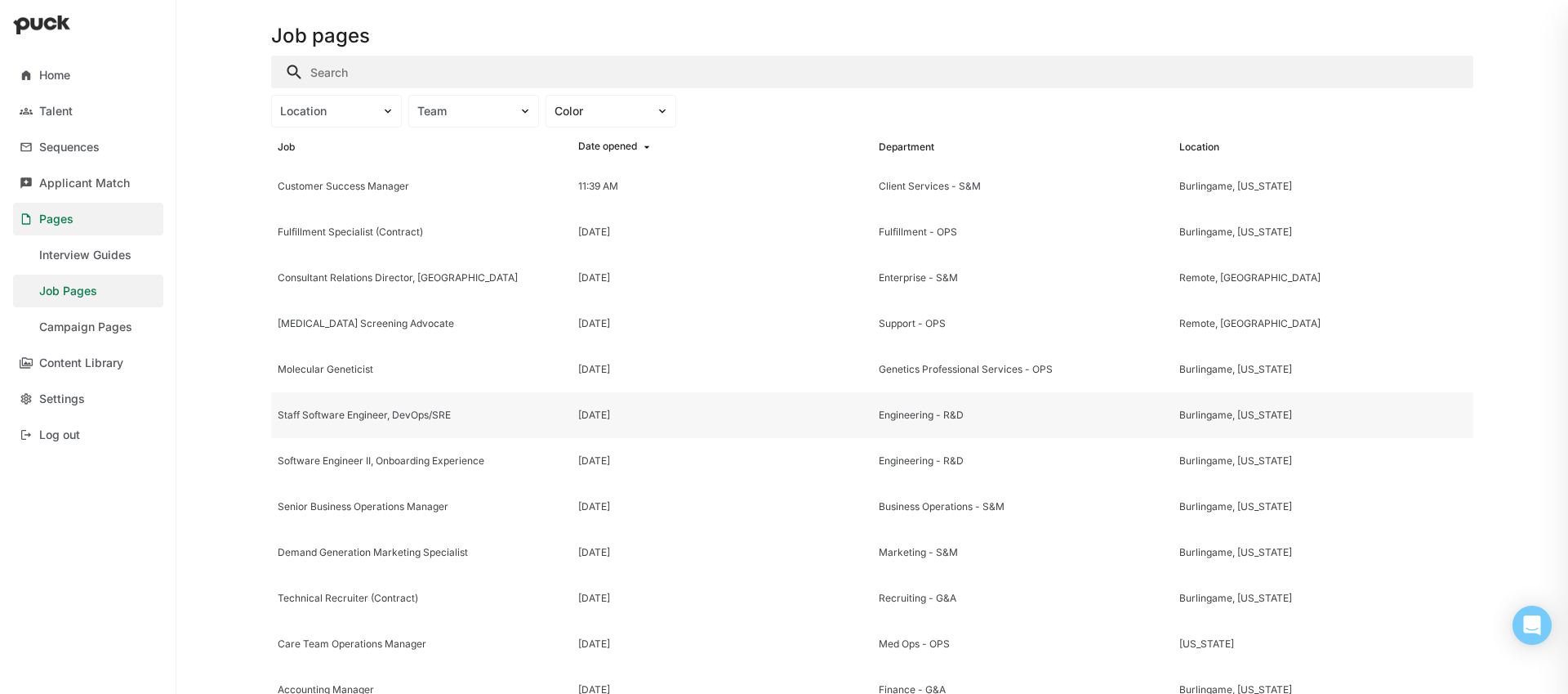
click at [384, 410] on div "Staff Software Engineer, DevOps/SRE" at bounding box center [421, 415] width 287 height 11
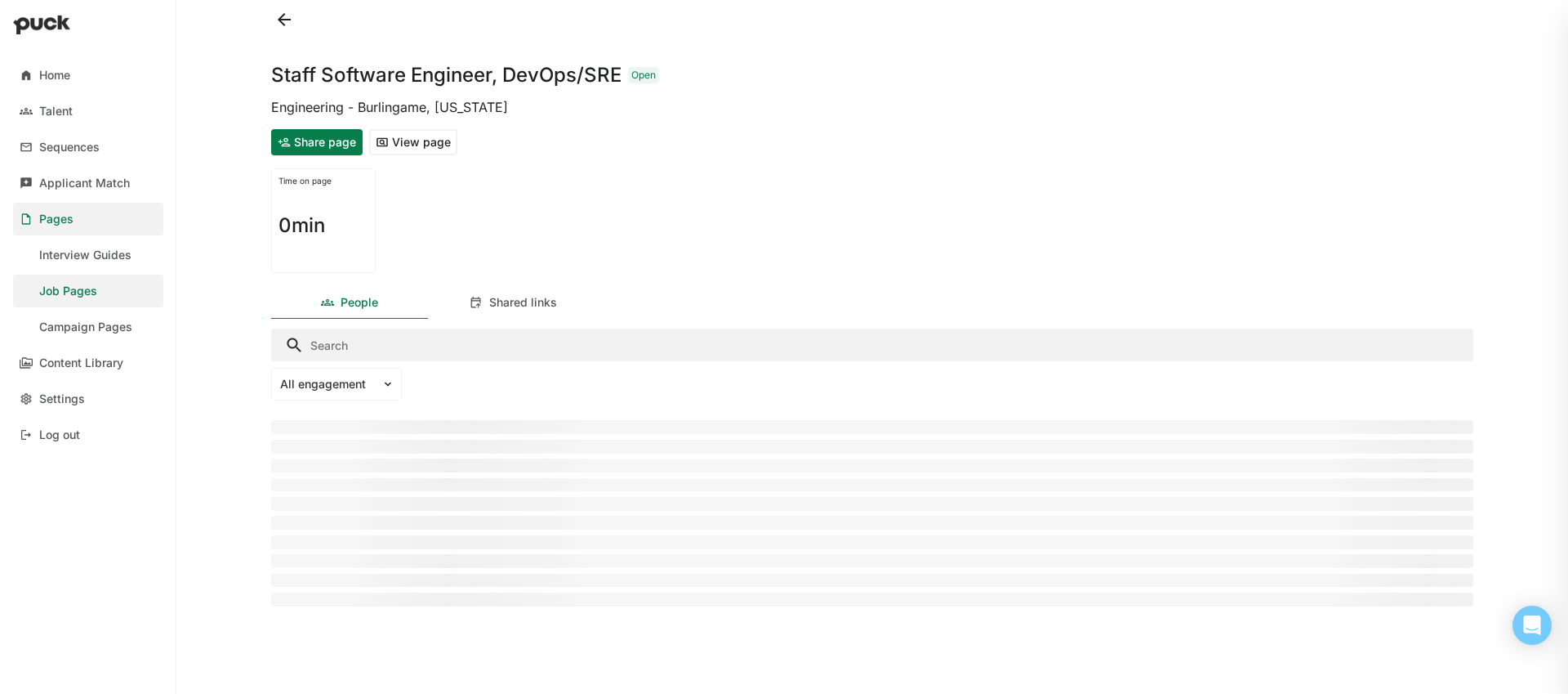
click at [373, 142] on button "View page" at bounding box center [413, 142] width 89 height 26
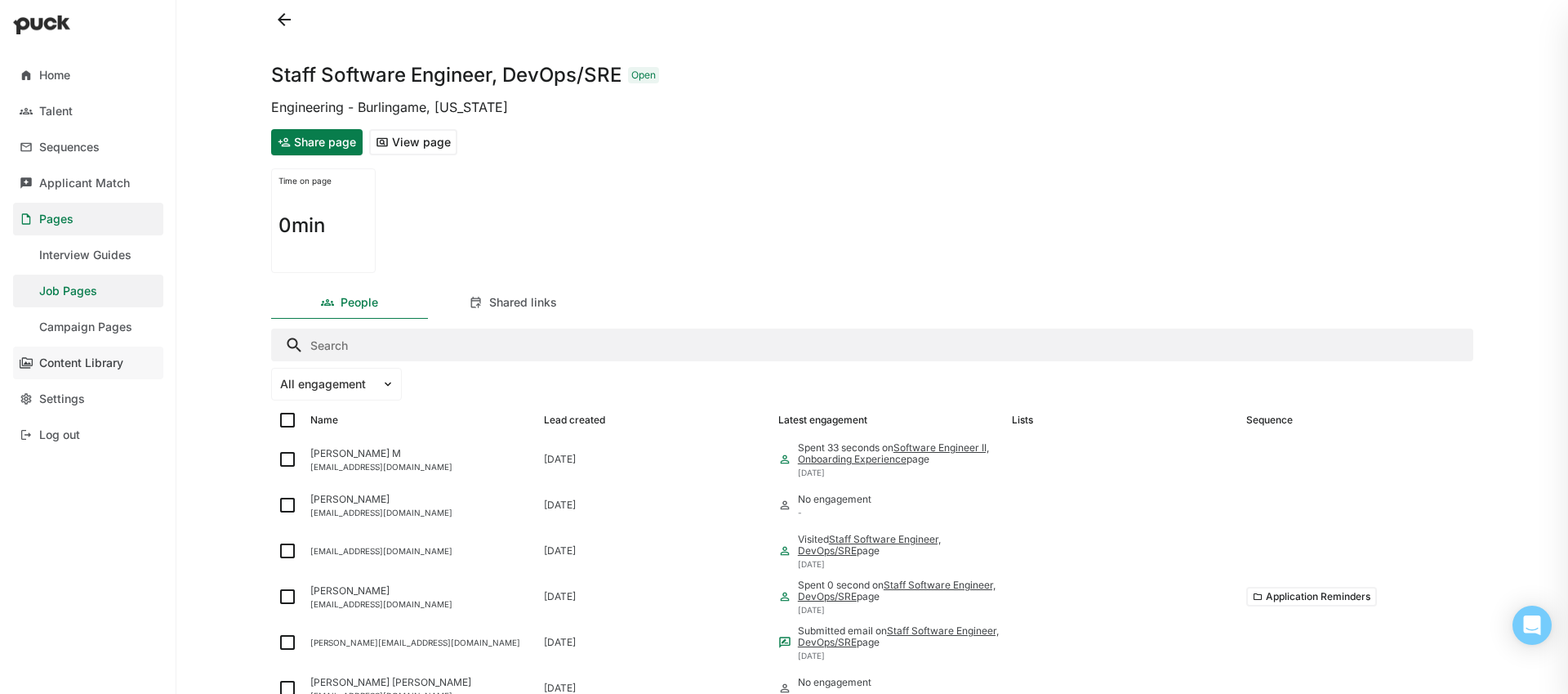
click at [118, 364] on div "Content Library" at bounding box center [81, 363] width 84 height 14
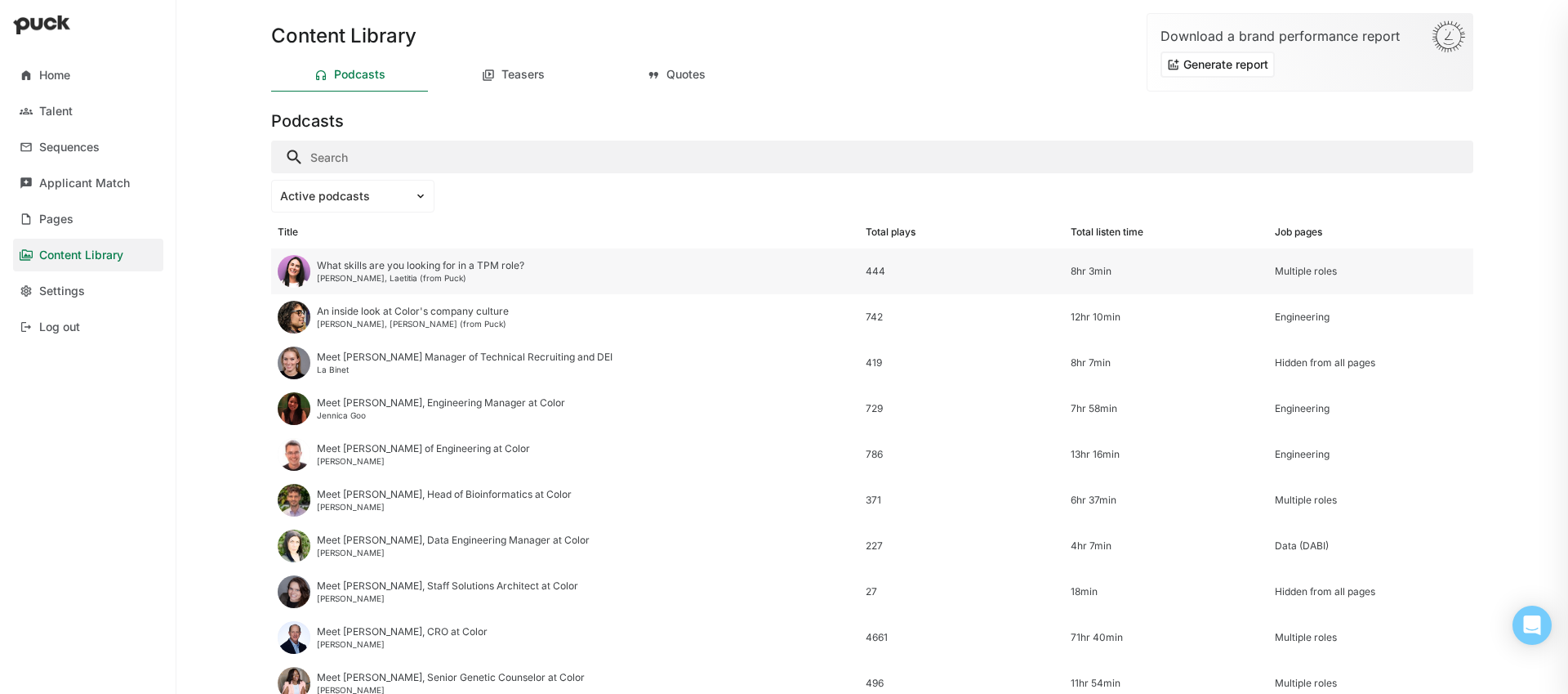
click at [1290, 266] on div "Multiple roles" at bounding box center [1371, 271] width 192 height 11
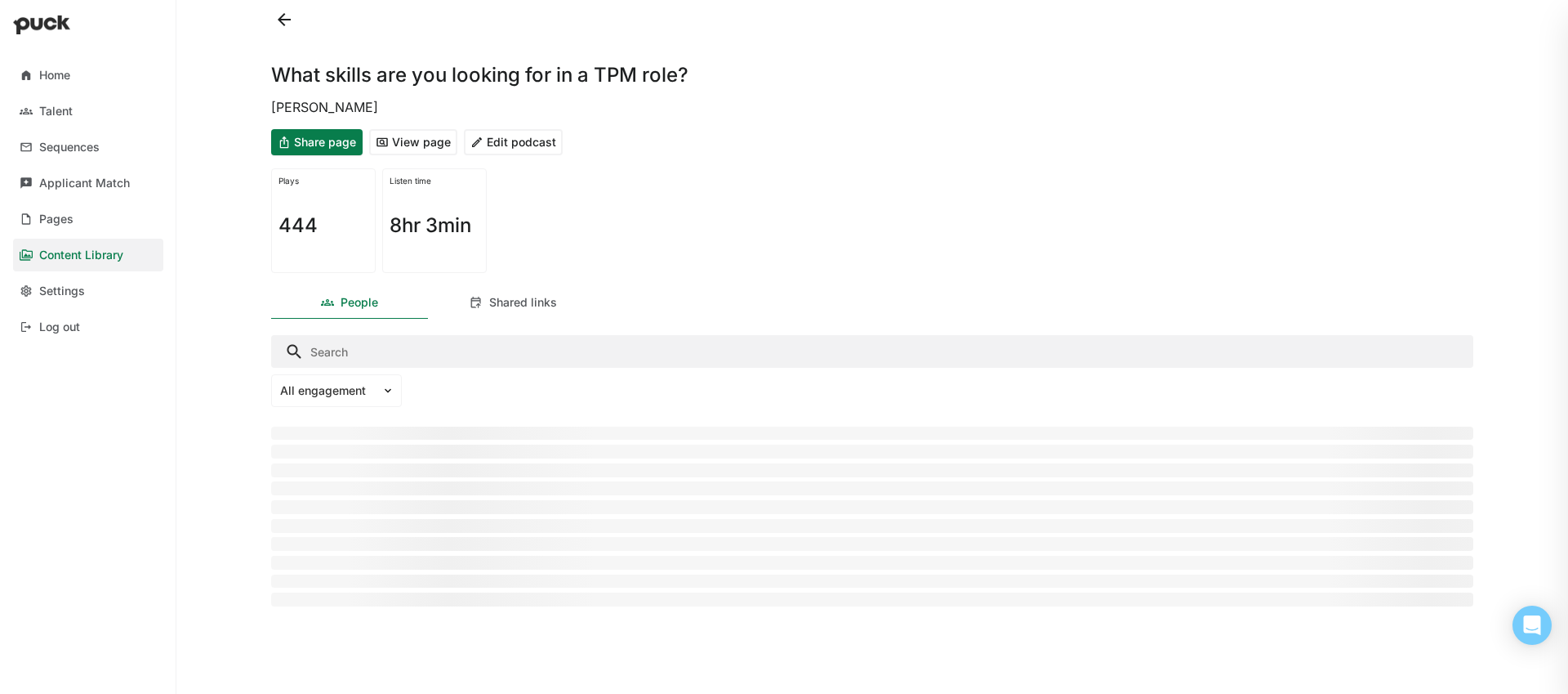
click at [527, 148] on button "Edit podcast" at bounding box center [514, 142] width 99 height 26
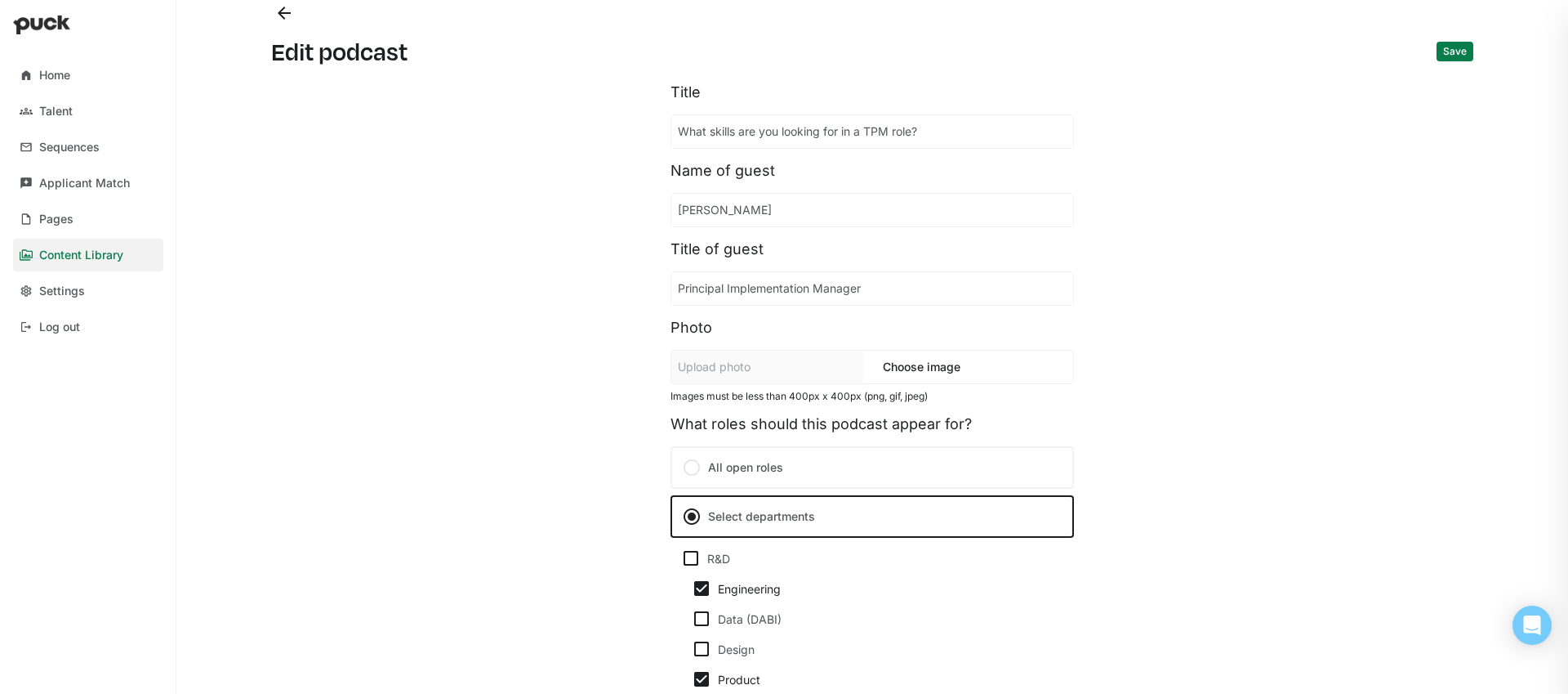
click at [290, 20] on button "Back" at bounding box center [284, 13] width 26 height 26
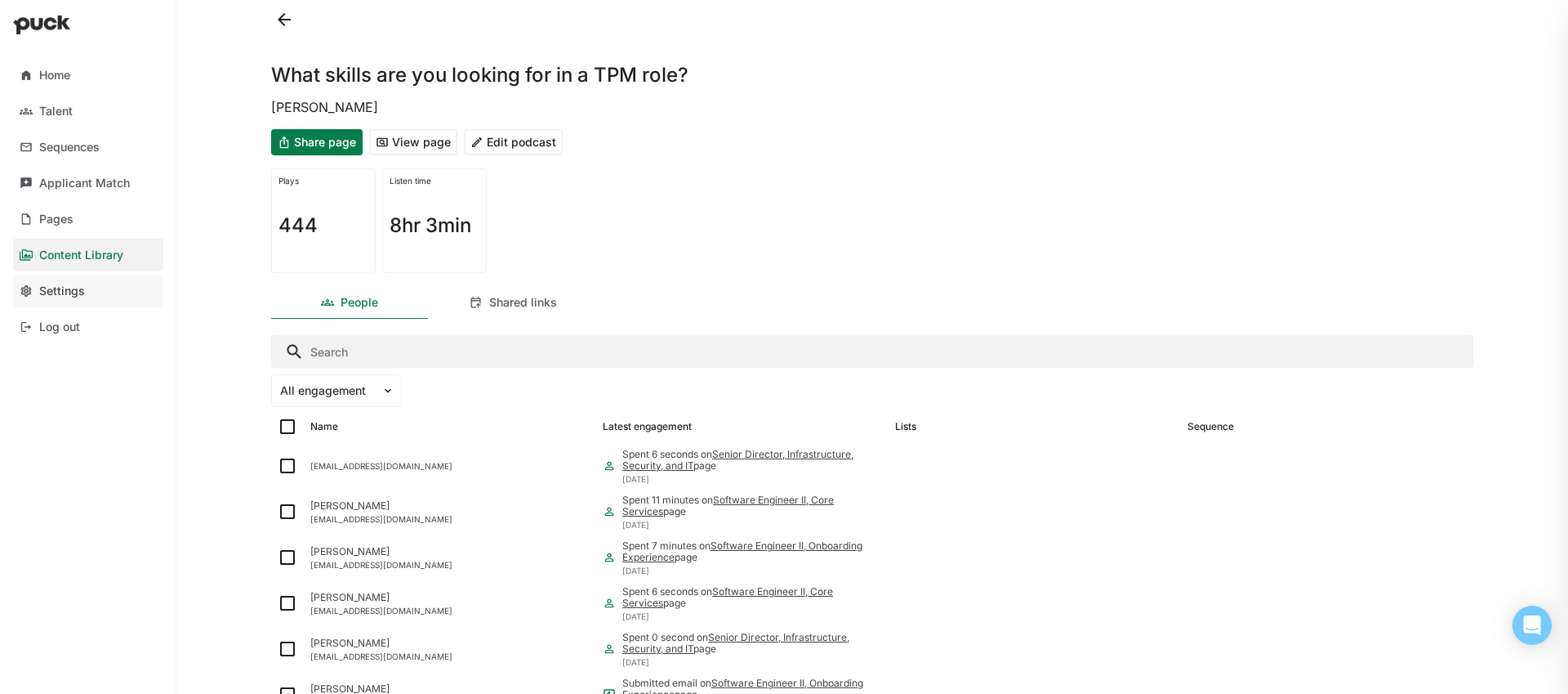
click at [58, 285] on div "Settings" at bounding box center [62, 291] width 46 height 14
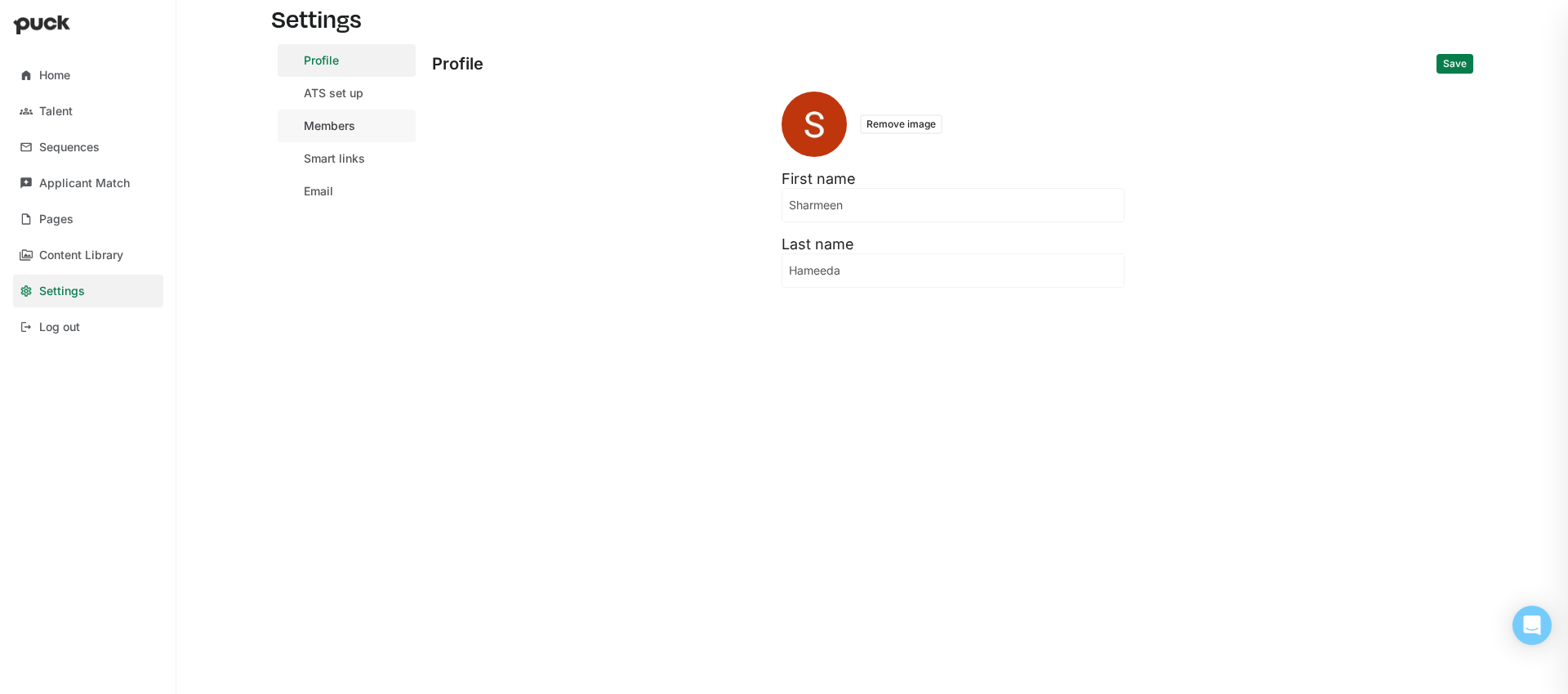
click at [348, 135] on link "Members" at bounding box center [347, 125] width 138 height 33
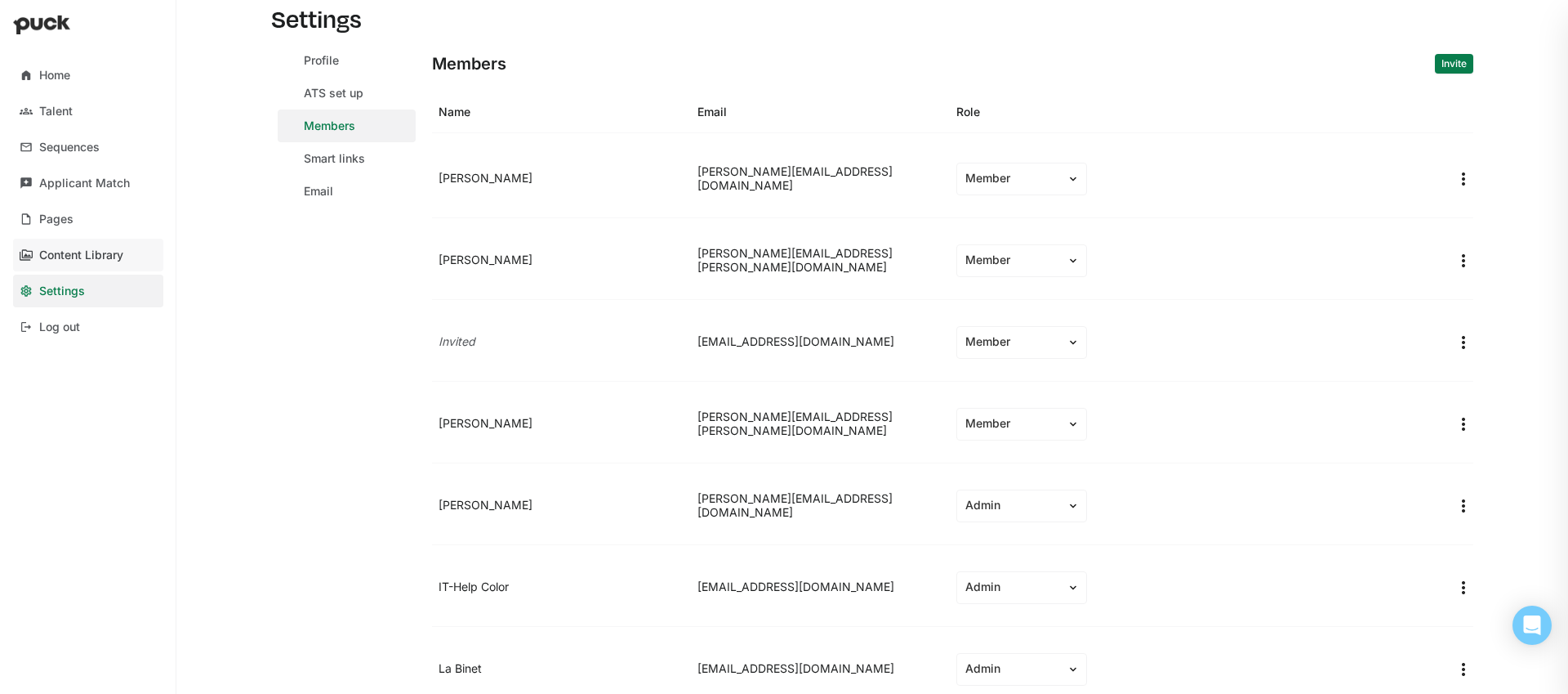
click at [83, 257] on div "Content Library" at bounding box center [81, 255] width 84 height 14
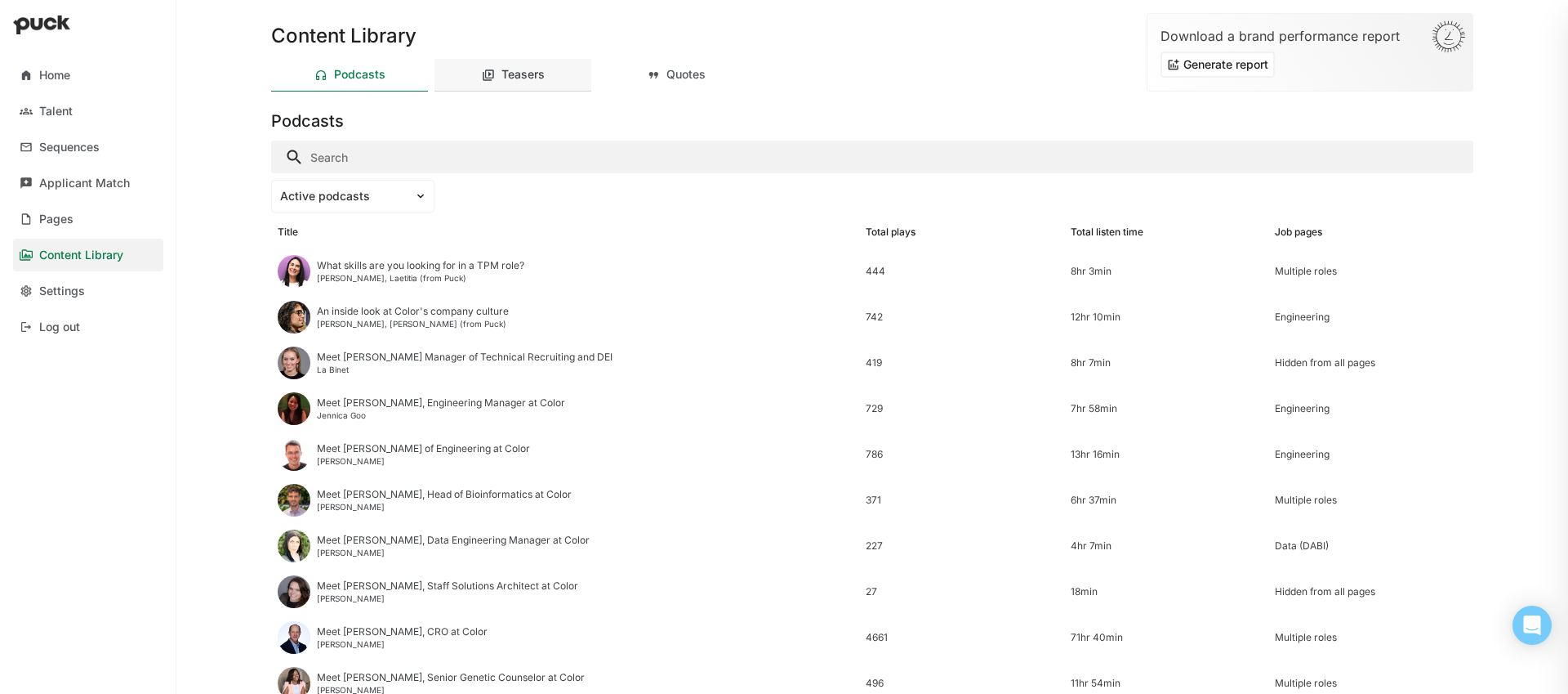
click at [551, 76] on div "Teasers" at bounding box center [513, 75] width 157 height 33
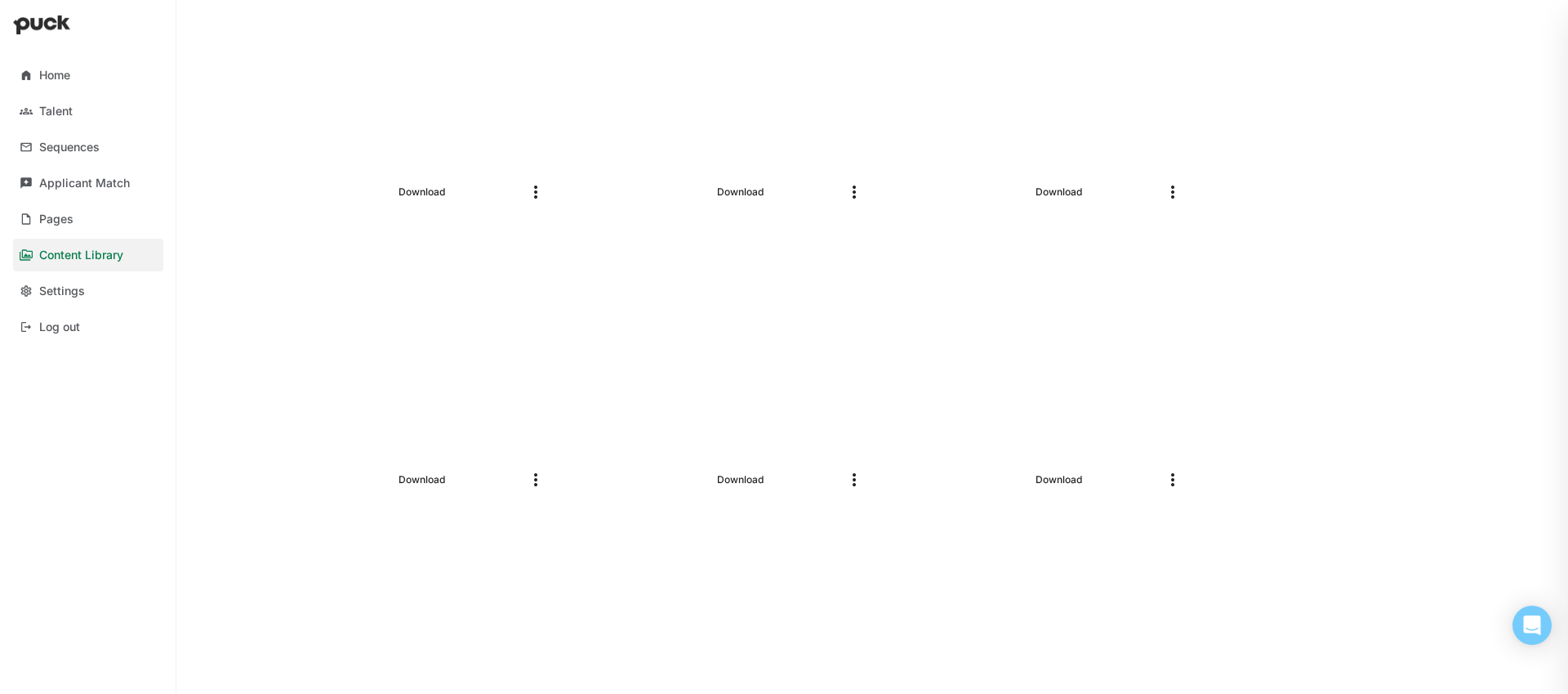
scroll to position [522, 0]
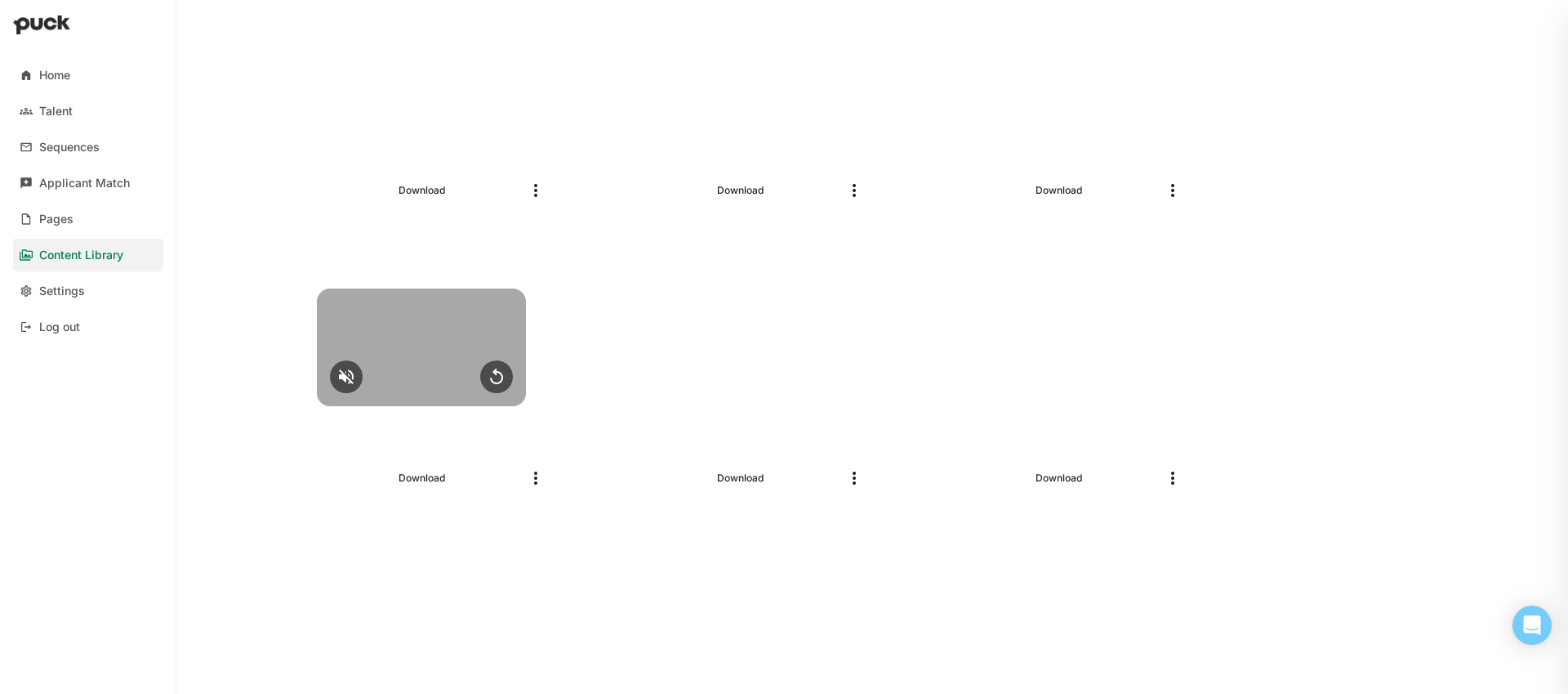
click at [447, 374] on div at bounding box center [421, 347] width 209 height 118
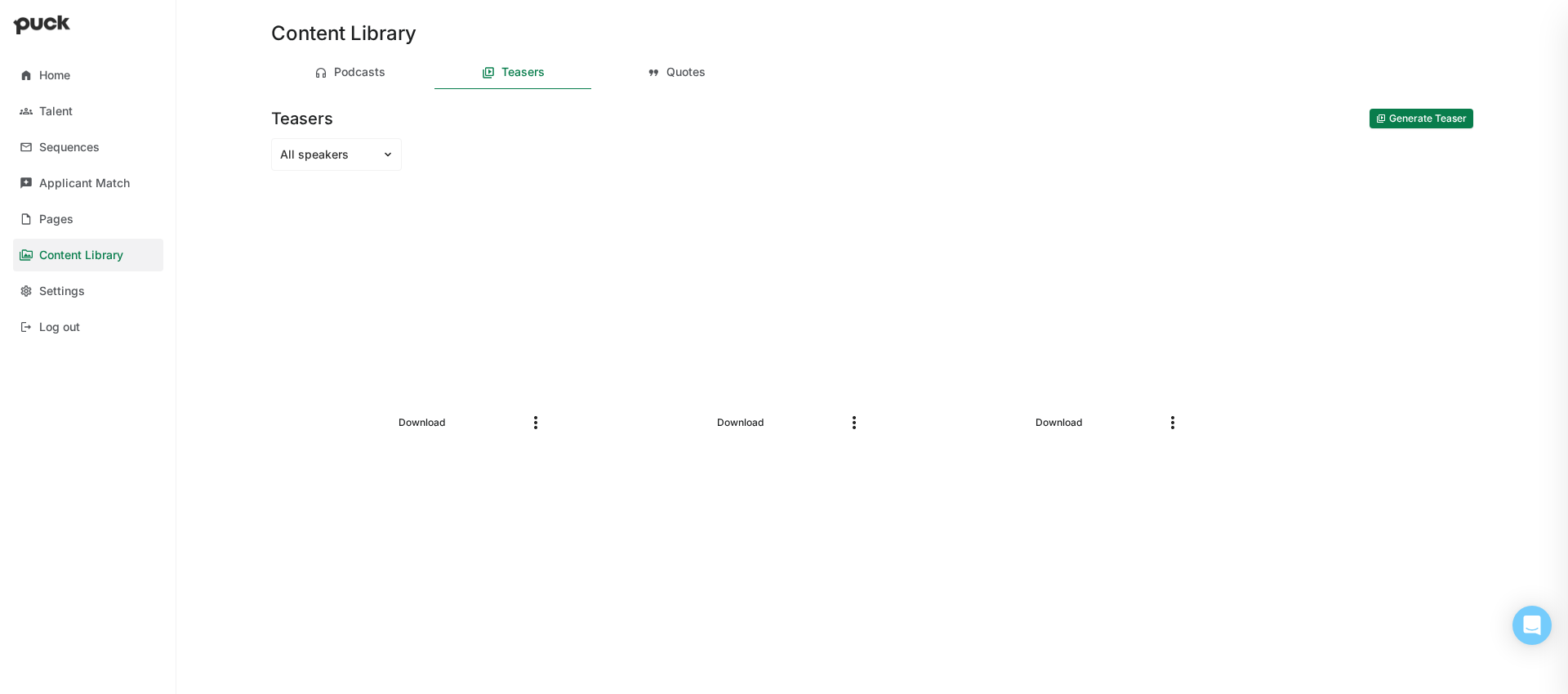
scroll to position [0, 0]
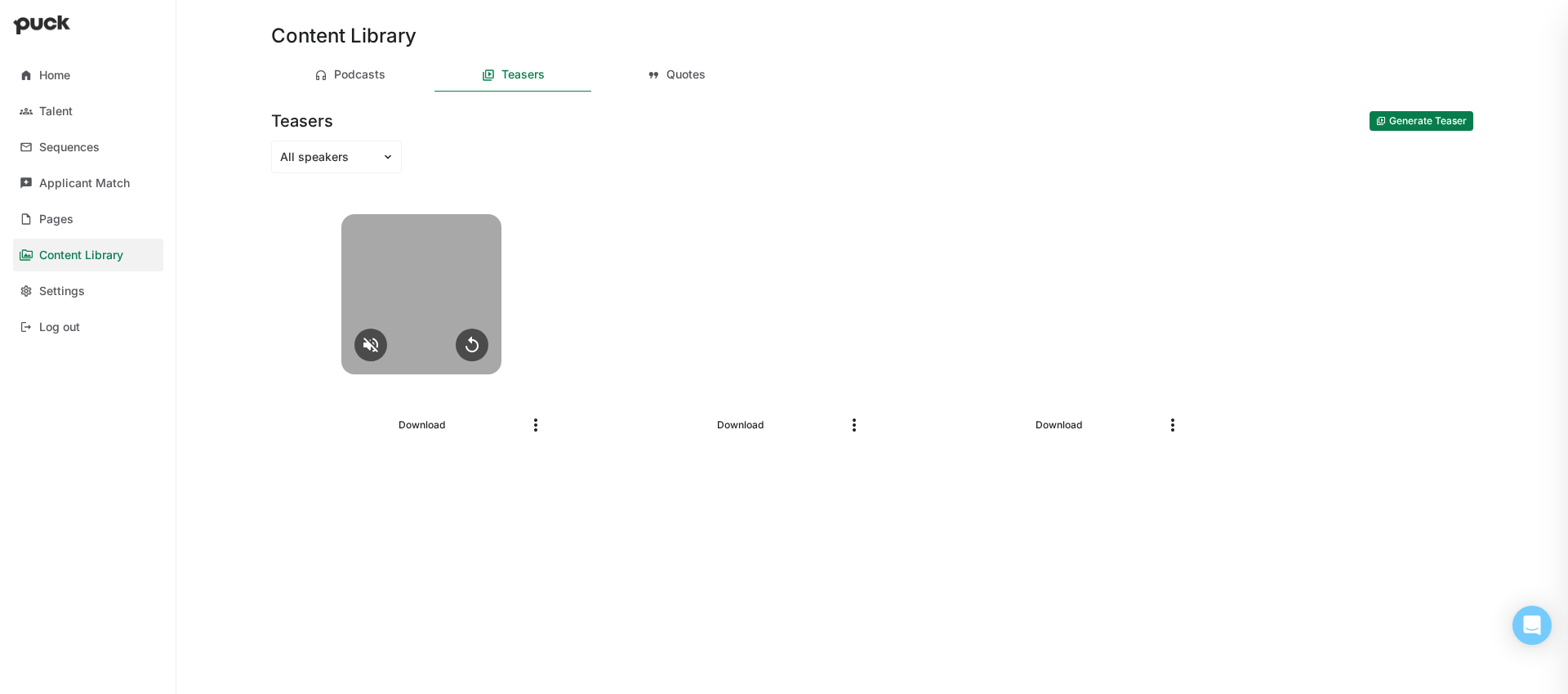
click at [403, 271] on div at bounding box center [421, 295] width 160 height 160
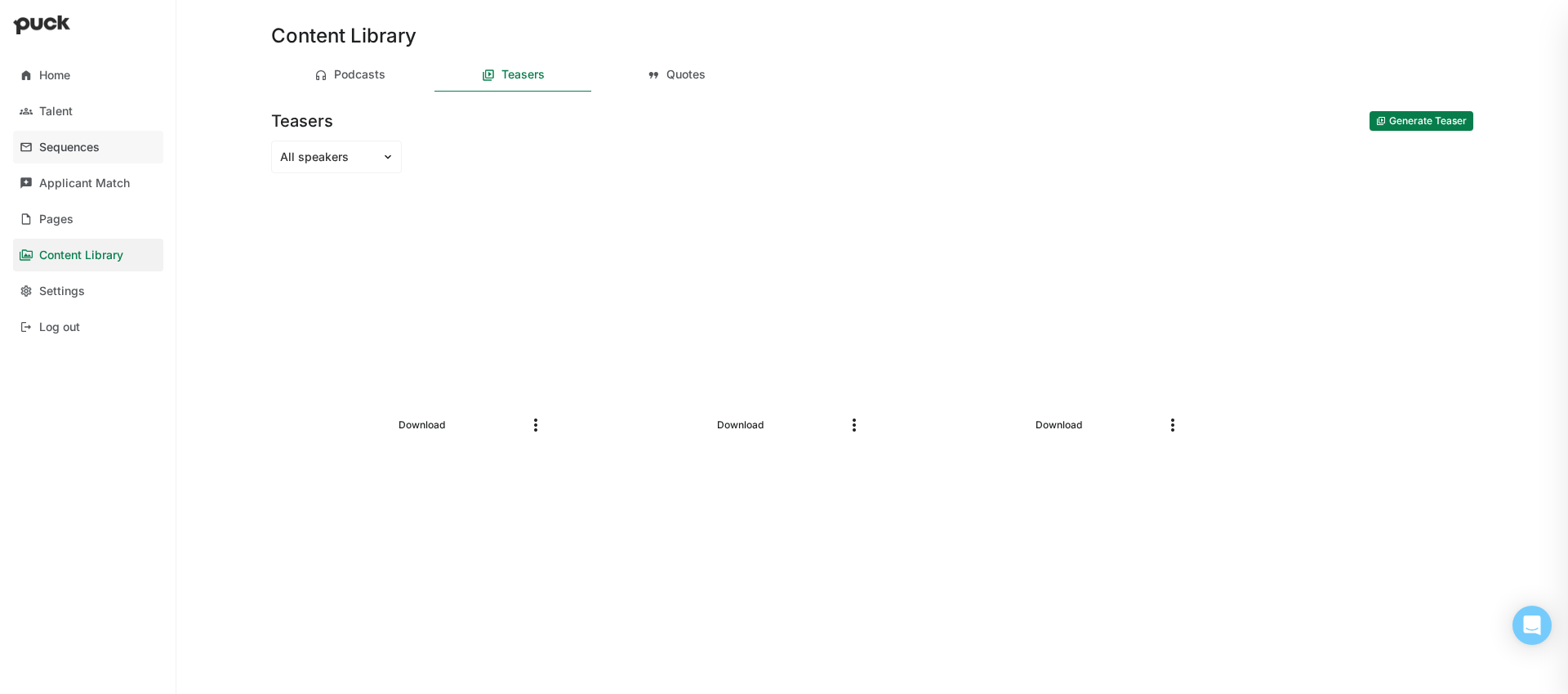
click at [89, 132] on link "Sequences" at bounding box center [88, 146] width 150 height 33
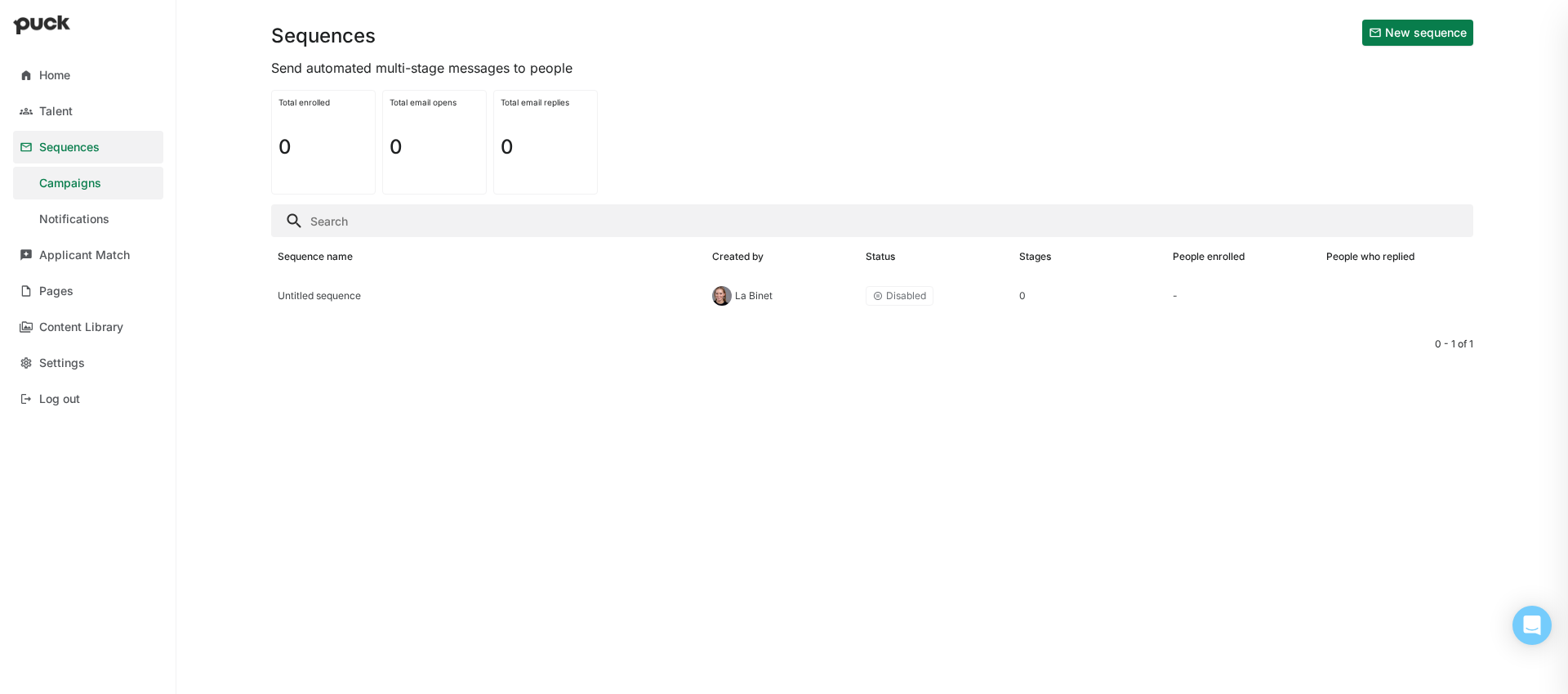
click at [1377, 30] on button "New sequence" at bounding box center [1418, 33] width 111 height 26
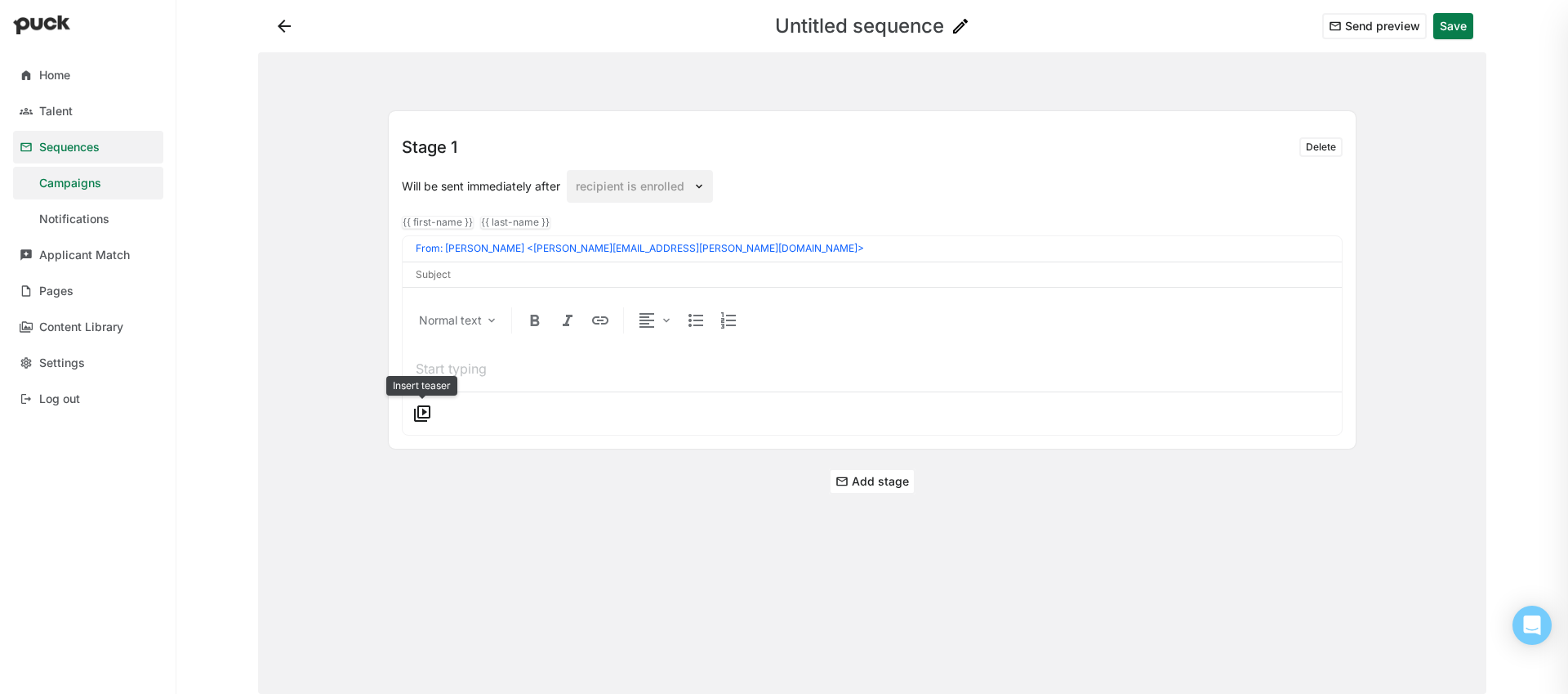
click at [429, 421] on button at bounding box center [422, 413] width 26 height 26
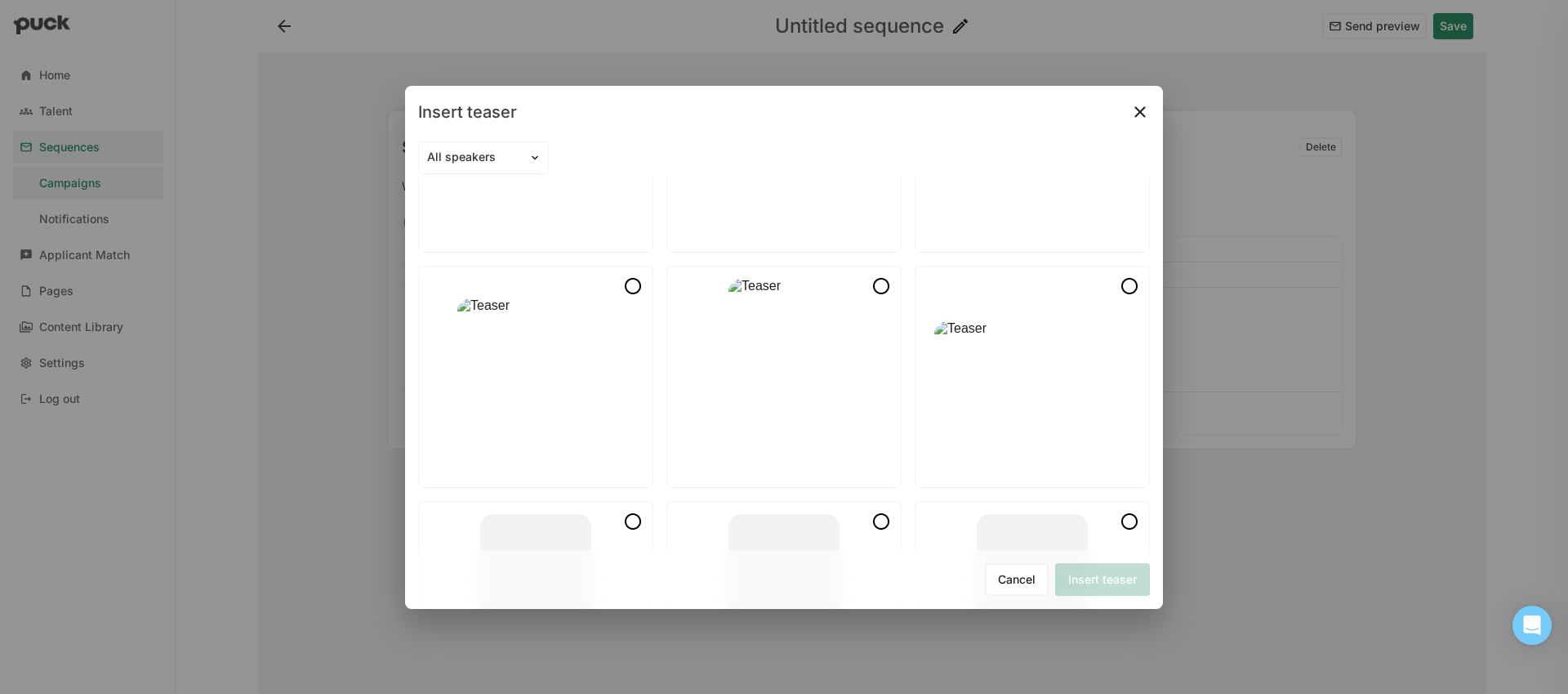
scroll to position [743, 0]
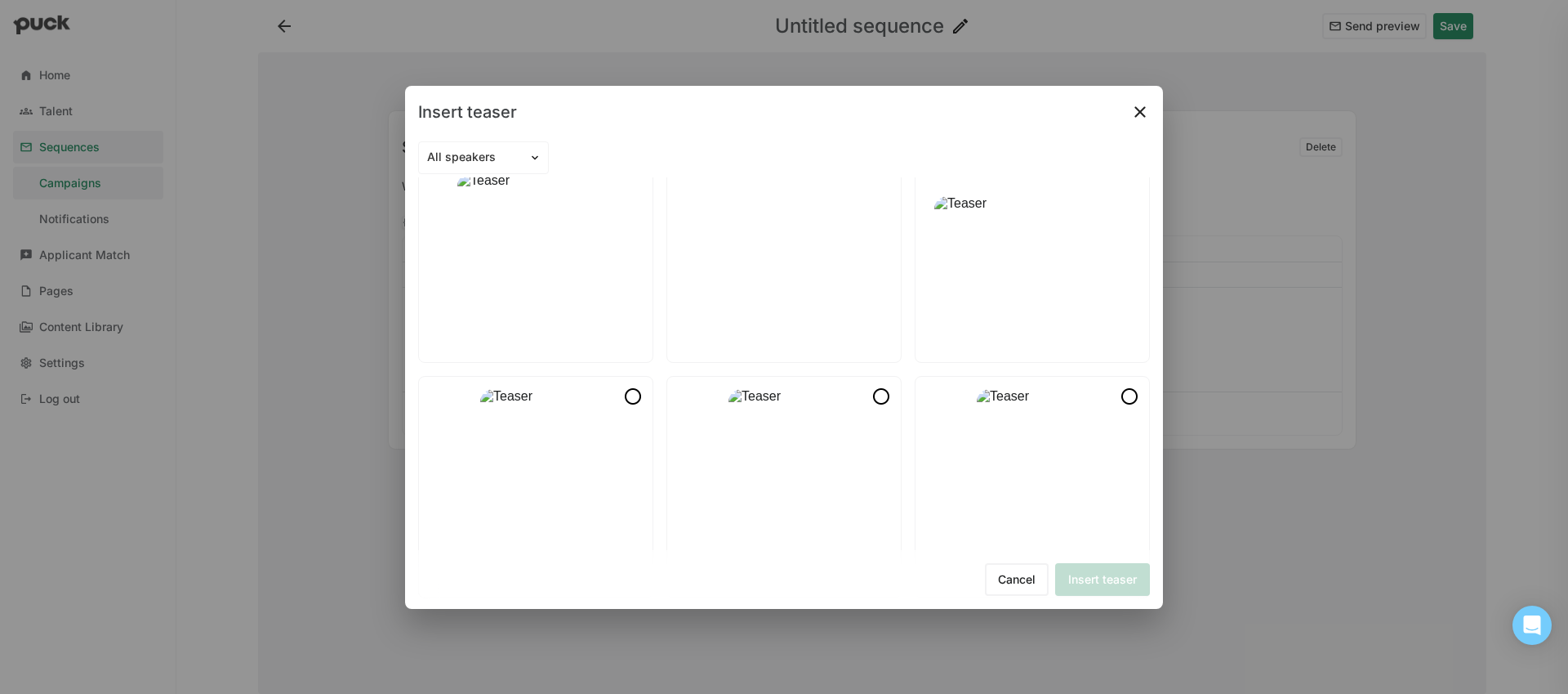
click at [1148, 113] on img at bounding box center [1140, 112] width 20 height 20
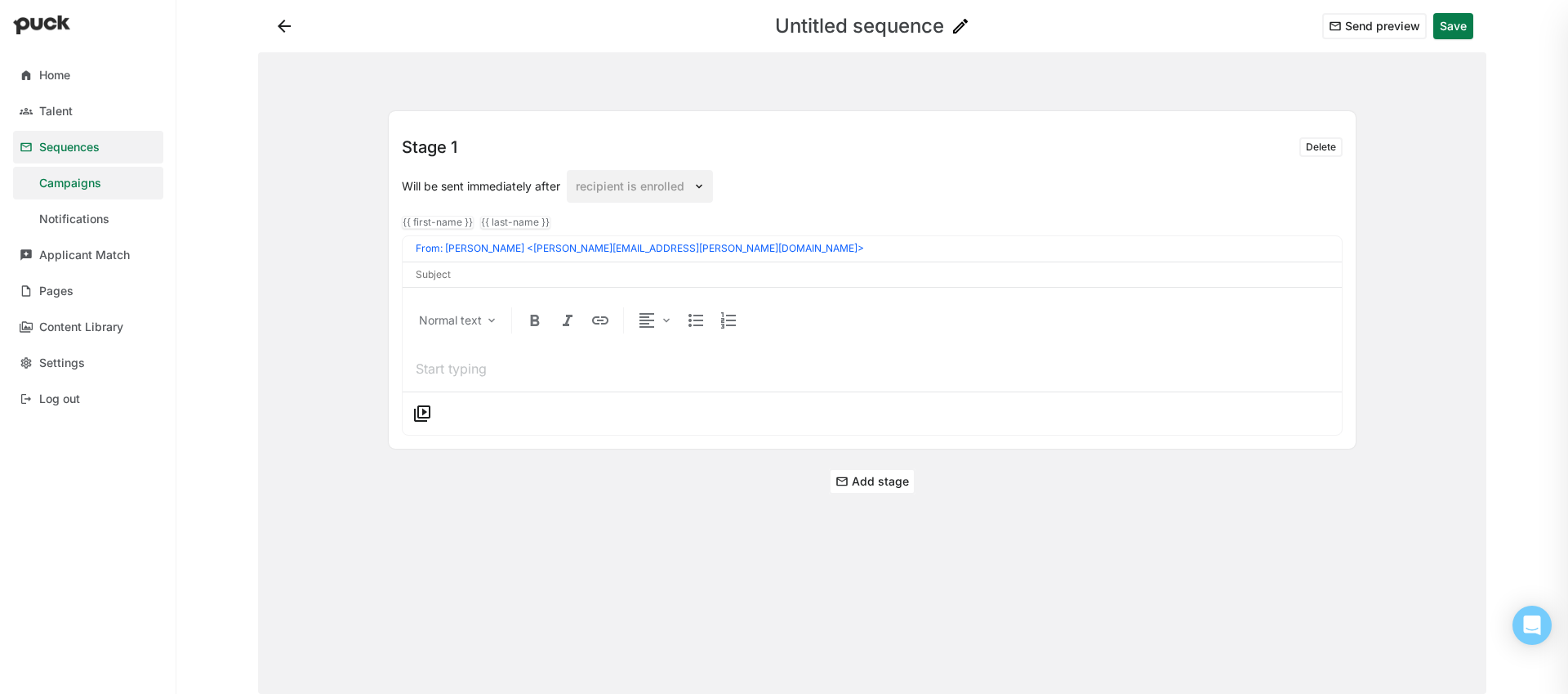
click at [1320, 149] on button "Delete" at bounding box center [1321, 146] width 43 height 20
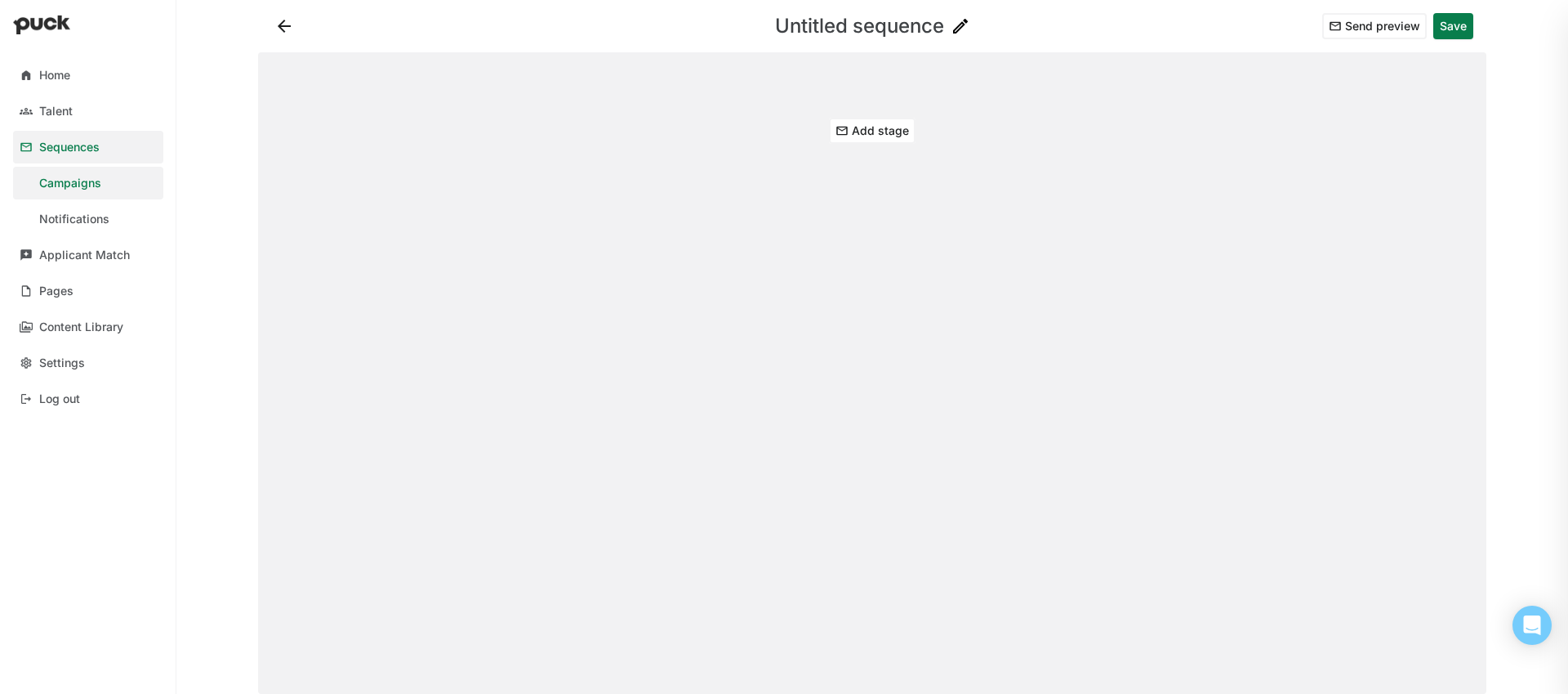
click at [281, 32] on button at bounding box center [284, 26] width 26 height 26
